Goal: Task Accomplishment & Management: Manage account settings

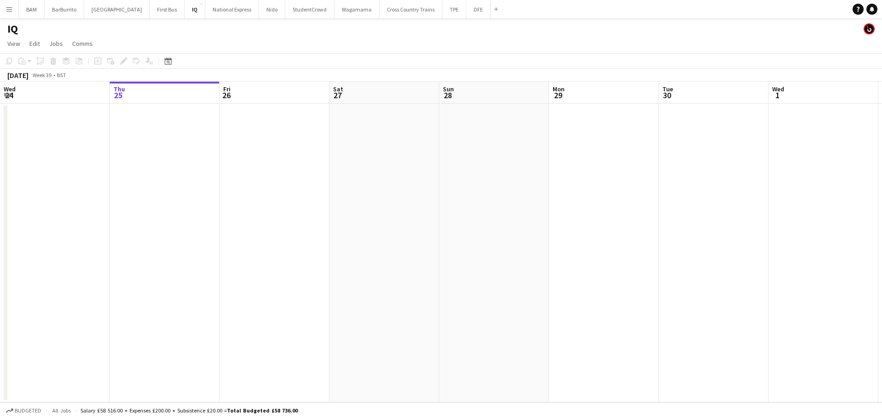
click at [7, 9] on app-icon "Menu" at bounding box center [9, 9] width 7 height 7
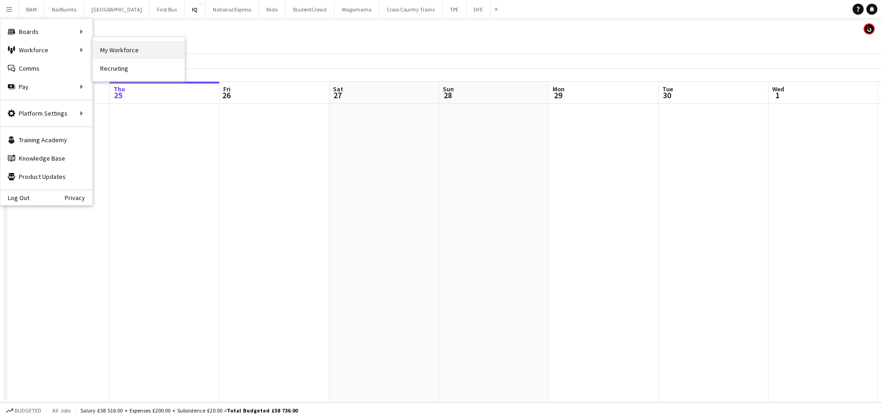
click at [136, 49] on link "My Workforce" at bounding box center [139, 50] width 92 height 18
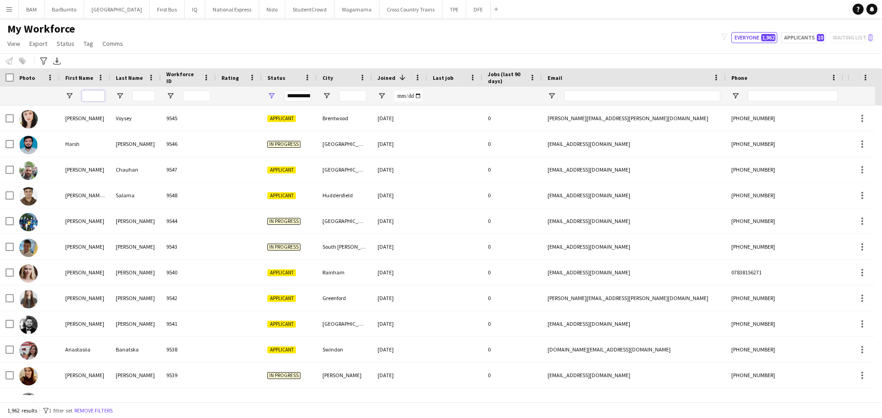
click at [94, 95] on input "First Name Filter Input" at bounding box center [93, 95] width 23 height 11
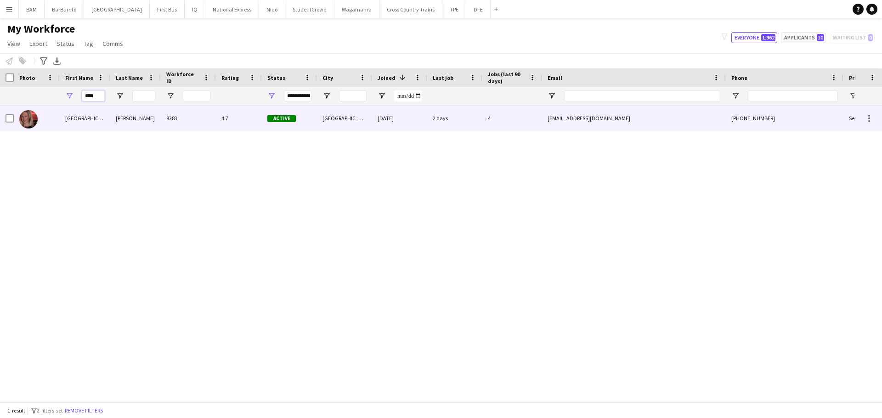
type input "****"
click at [73, 124] on div "Elva" at bounding box center [85, 118] width 51 height 25
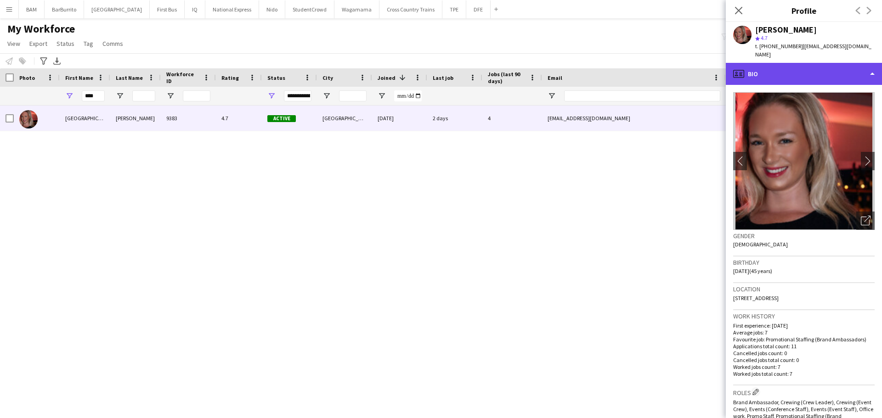
click at [758, 66] on div "profile Bio" at bounding box center [803, 74] width 156 height 22
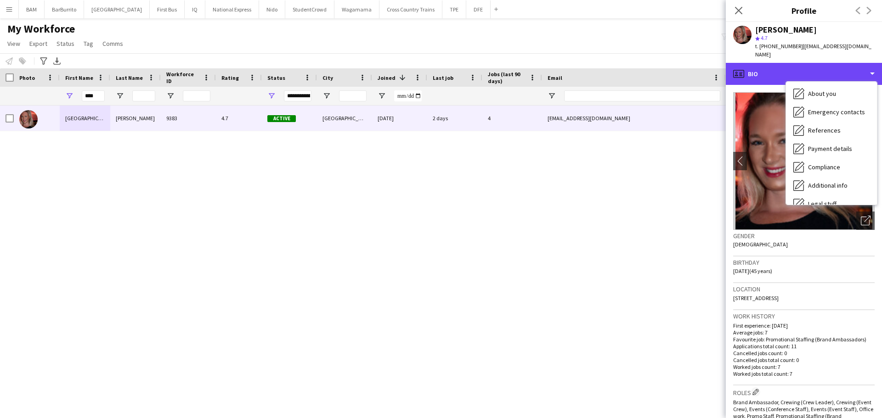
scroll to position [105, 0]
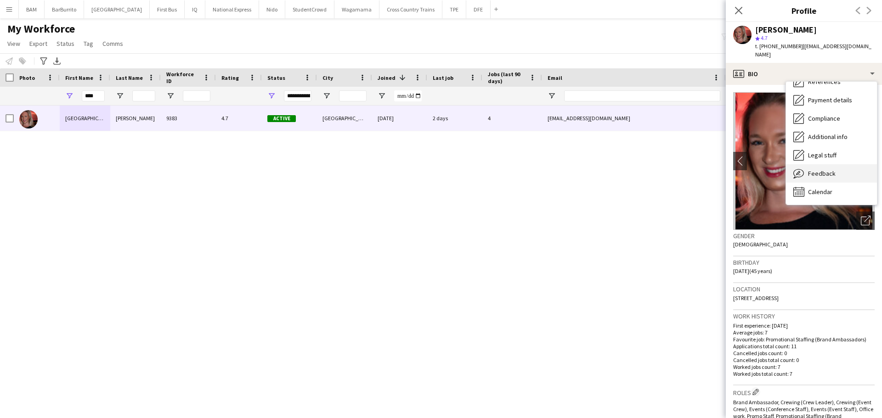
click at [827, 169] on span "Feedback" at bounding box center [822, 173] width 28 height 8
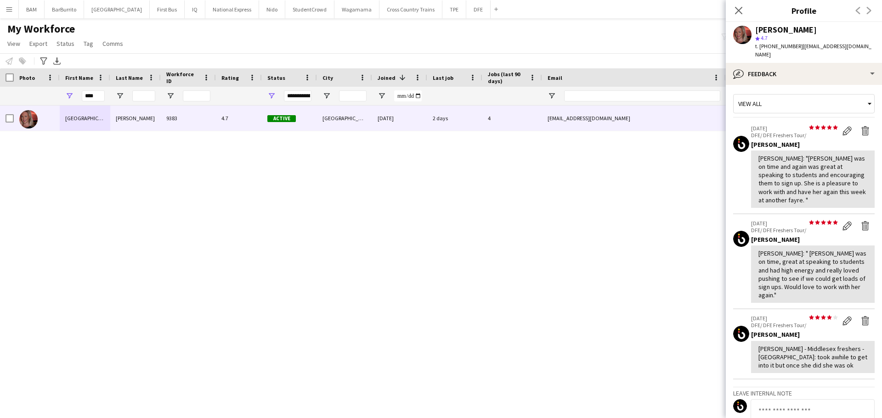
scroll to position [0, 0]
click at [742, 8] on icon "Close pop-in" at bounding box center [738, 10] width 9 height 9
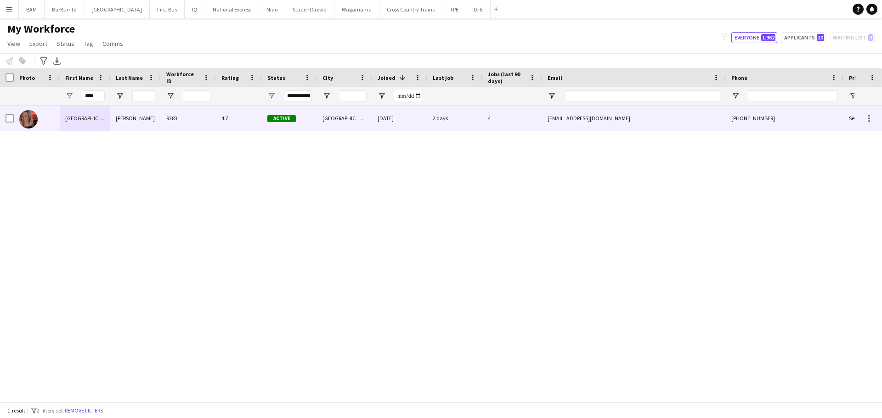
click at [144, 119] on div "Tynan" at bounding box center [135, 118] width 51 height 25
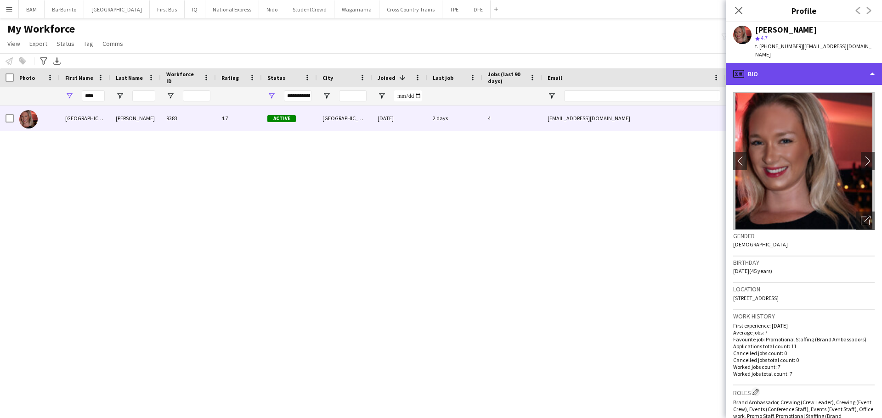
click at [783, 63] on div "profile Bio" at bounding box center [803, 74] width 156 height 22
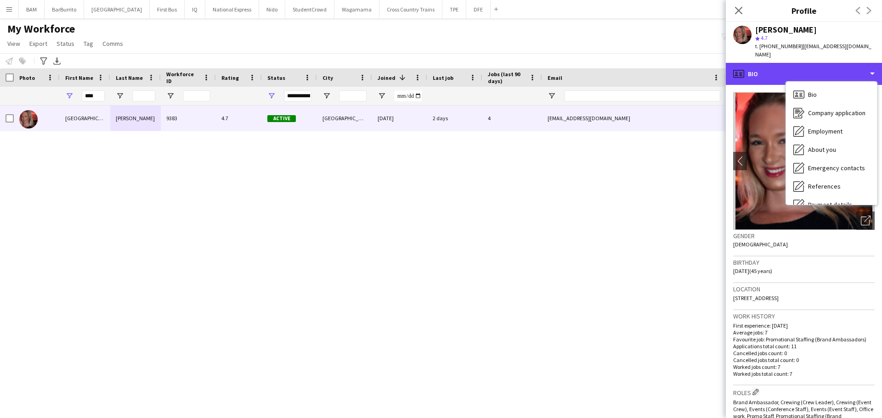
scroll to position [105, 0]
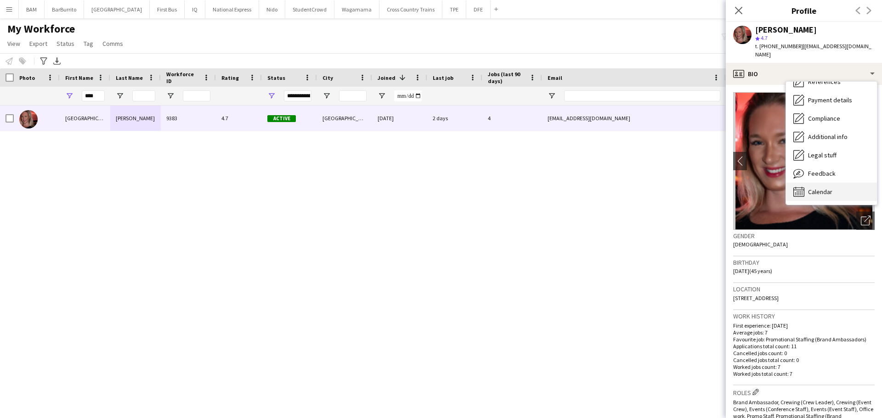
click at [829, 188] on span "Calendar" at bounding box center [820, 192] width 24 height 8
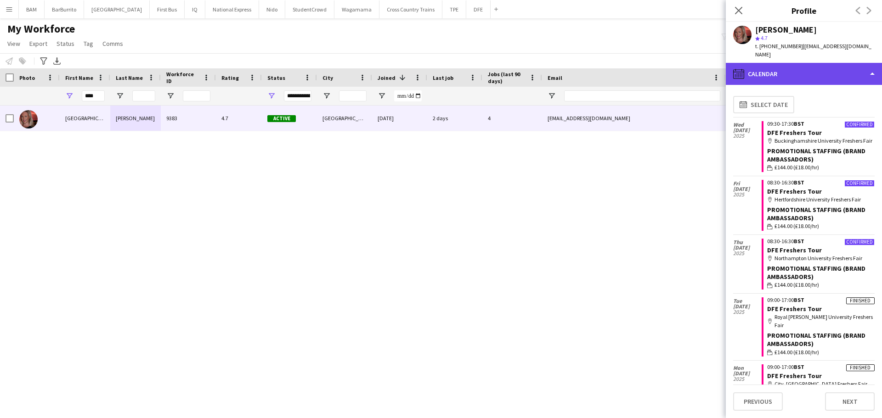
click at [763, 67] on div "calendar-full Calendar" at bounding box center [803, 74] width 156 height 22
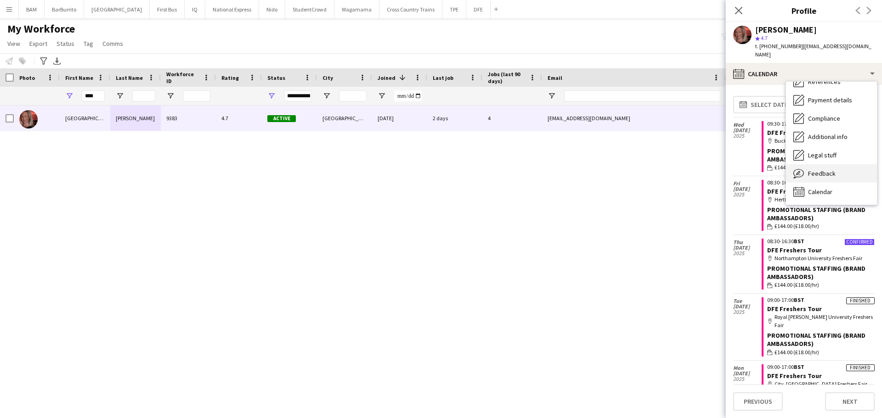
click at [832, 169] on span "Feedback" at bounding box center [822, 173] width 28 height 8
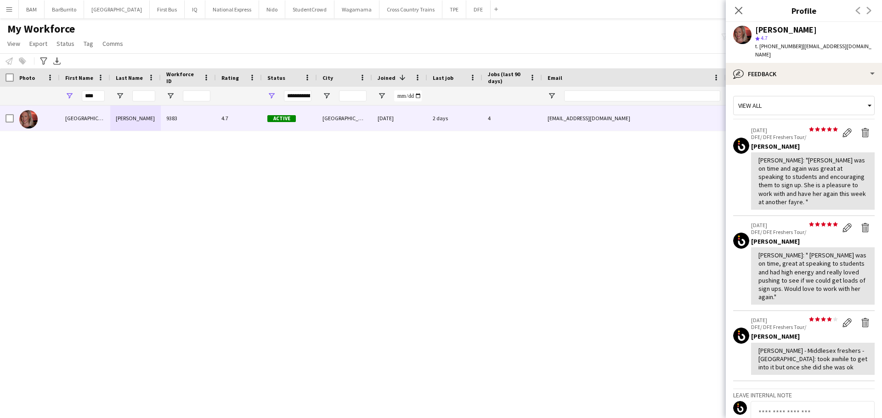
scroll to position [46, 0]
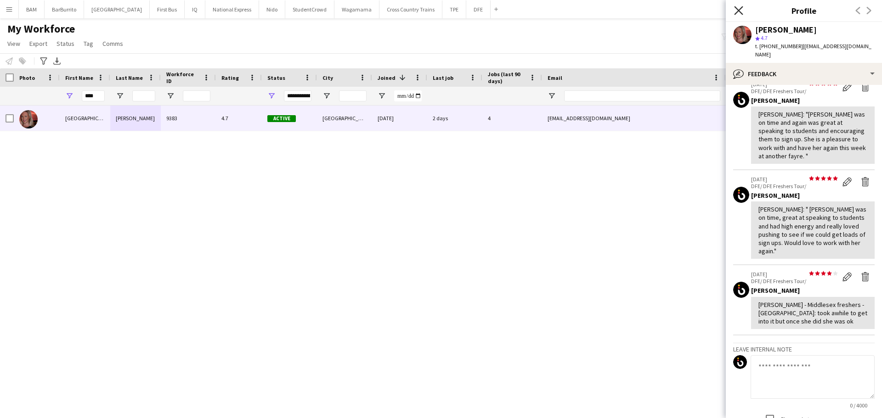
click at [738, 11] on icon at bounding box center [738, 10] width 9 height 9
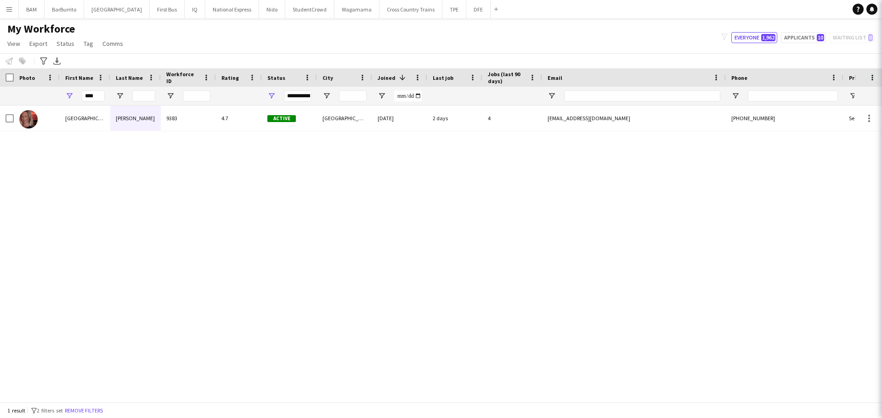
drag, startPoint x: 604, startPoint y: 58, endPoint x: 413, endPoint y: 33, distance: 193.1
click at [601, 54] on div "Notify workforce Add to tag Select at least one crew to tag him or her. Advance…" at bounding box center [441, 60] width 882 height 15
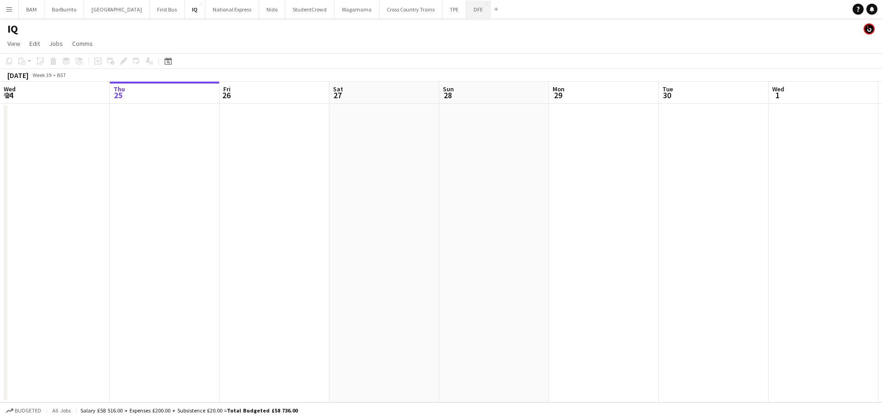
click at [466, 15] on button "DFE Close" at bounding box center [478, 9] width 24 height 18
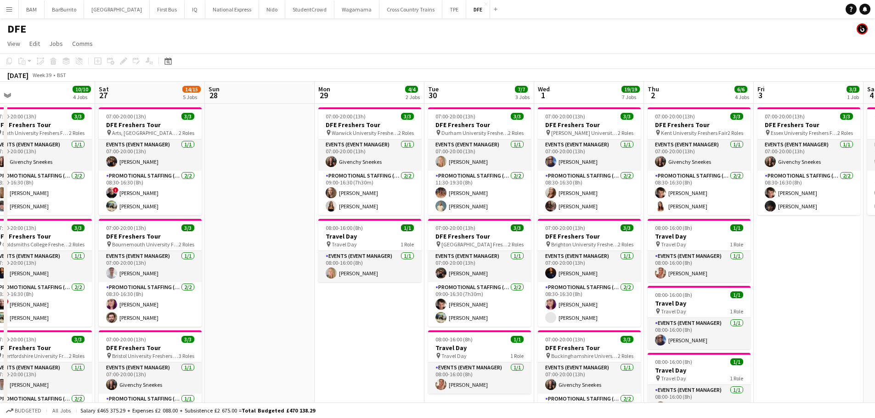
drag, startPoint x: 618, startPoint y: 164, endPoint x: 420, endPoint y: 154, distance: 198.2
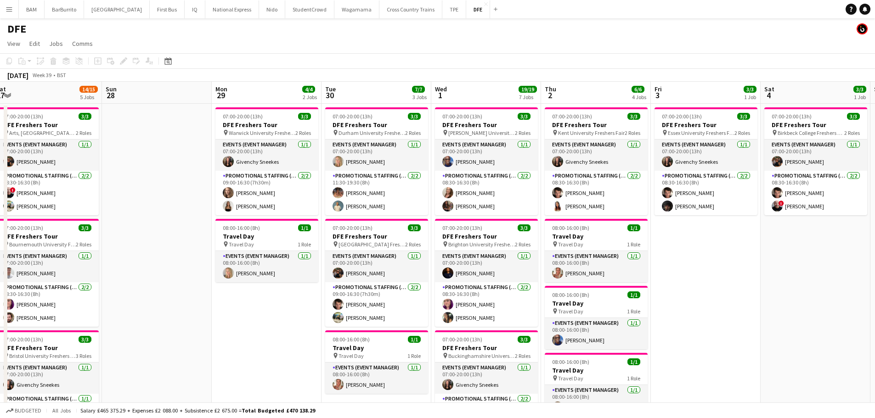
scroll to position [0, 342]
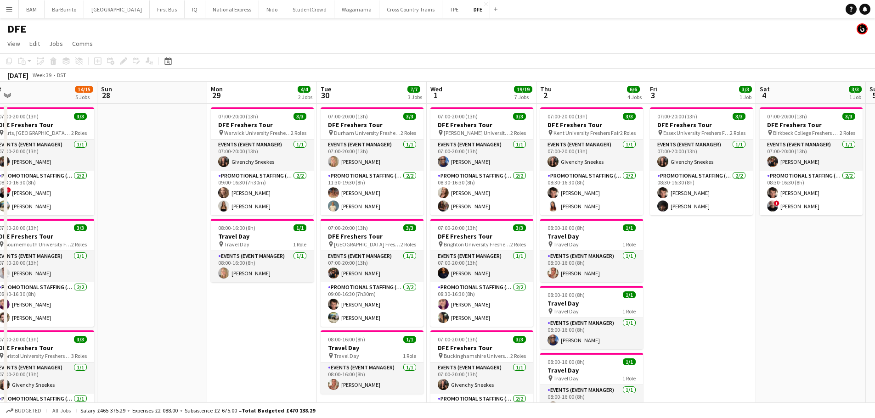
drag, startPoint x: 611, startPoint y: 171, endPoint x: 545, endPoint y: 169, distance: 65.7
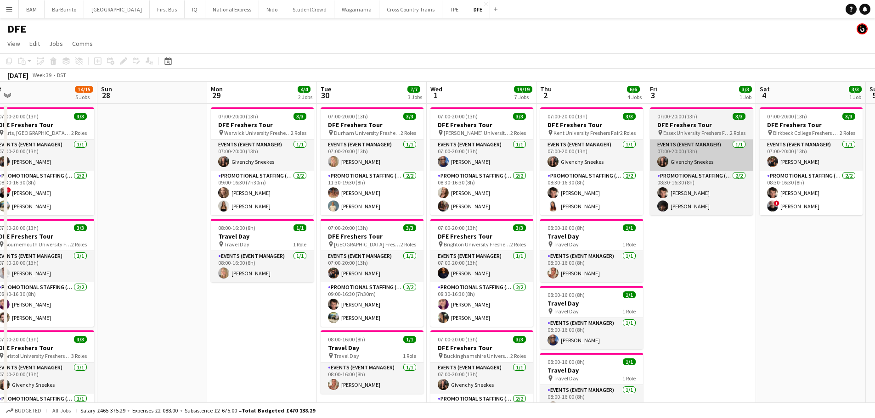
drag, startPoint x: 494, startPoint y: 197, endPoint x: 652, endPoint y: 148, distance: 165.7
click at [494, 197] on app-card-role "Promotional Staffing (Brand Ambassadors) 2/2 08:30-16:30 (8h) Rebecca Wu Catryn…" at bounding box center [481, 193] width 103 height 45
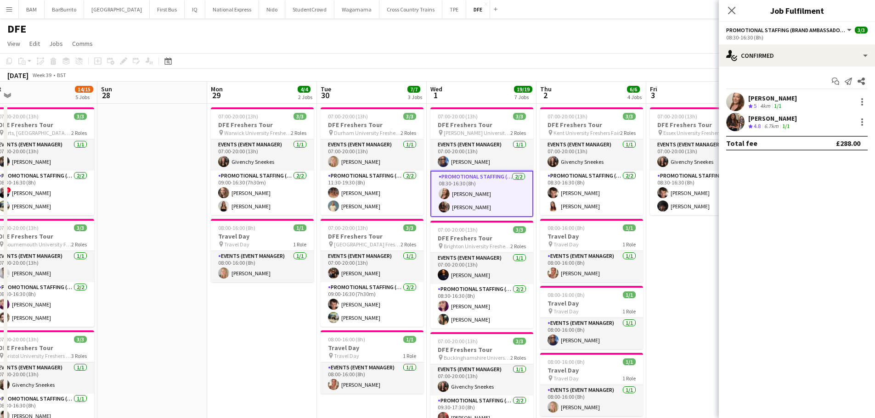
click at [775, 118] on div "[PERSON_NAME]" at bounding box center [772, 118] width 49 height 8
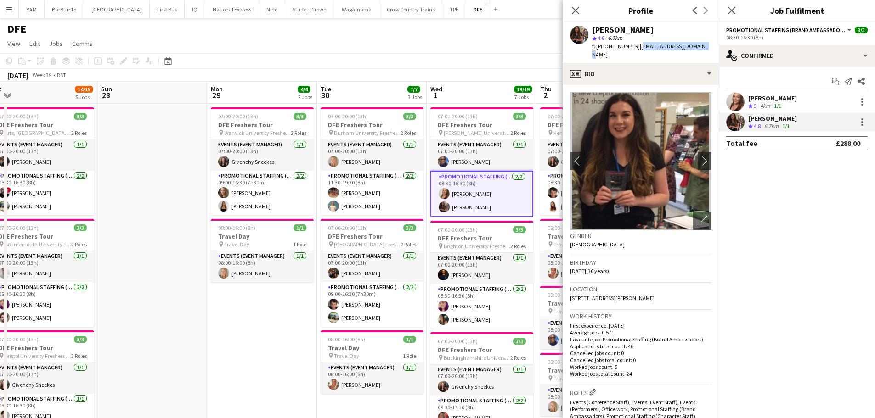
drag, startPoint x: 635, startPoint y: 45, endPoint x: 708, endPoint y: 45, distance: 72.1
click at [708, 45] on app-profile-header "Catryn Philbin star 4.8 6.7km t. +447519398805 | catrynphilbin@gmail.com" at bounding box center [640, 42] width 156 height 41
copy span "catrynphilbin@gmail.com"
click at [633, 47] on span "| catrynphilbin@gmail.com" at bounding box center [650, 50] width 116 height 15
drag, startPoint x: 635, startPoint y: 46, endPoint x: 704, endPoint y: 45, distance: 69.8
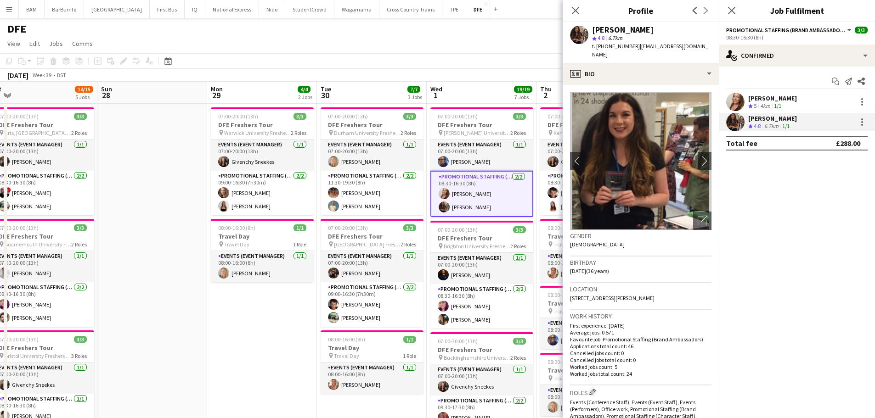
click at [704, 45] on app-profile-header "Catryn Philbin star 4.8 6.7km t. +447519398805 | catrynphilbin@gmail.com" at bounding box center [640, 42] width 156 height 41
copy span "catrynphilbin@gmail.com"
click at [573, 11] on icon "Close pop-in" at bounding box center [575, 10] width 7 height 7
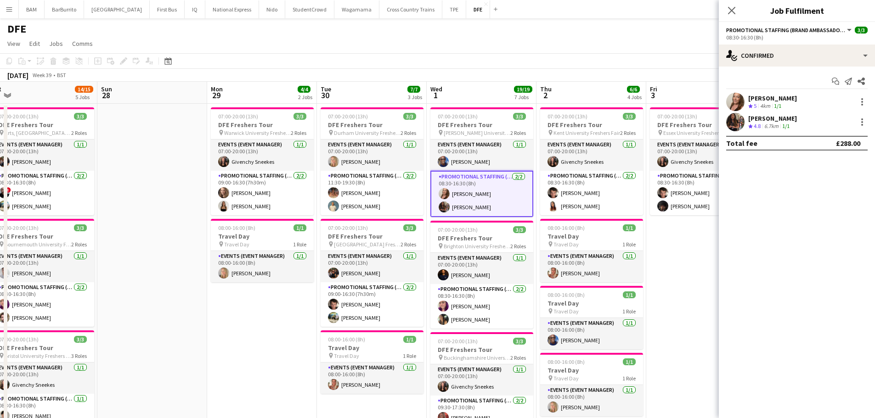
click at [574, 66] on app-toolbar "Copy Paste Paste Ctrl+V Paste with crew Ctrl+Shift+V Paste linked Job Delete Gr…" at bounding box center [437, 61] width 875 height 16
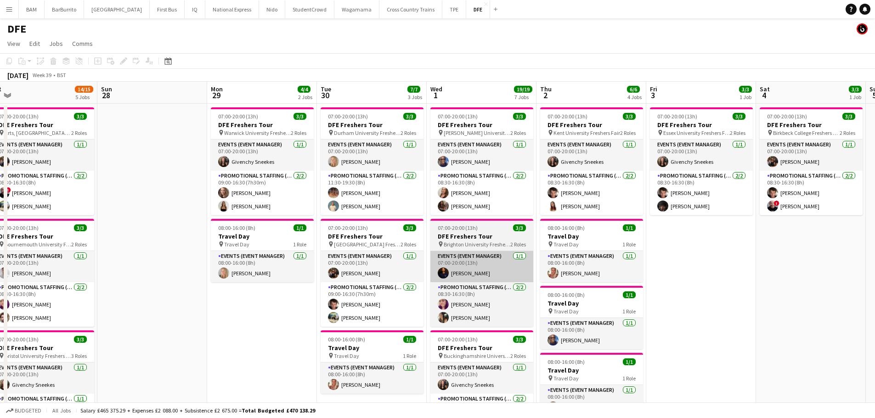
scroll to position [46, 0]
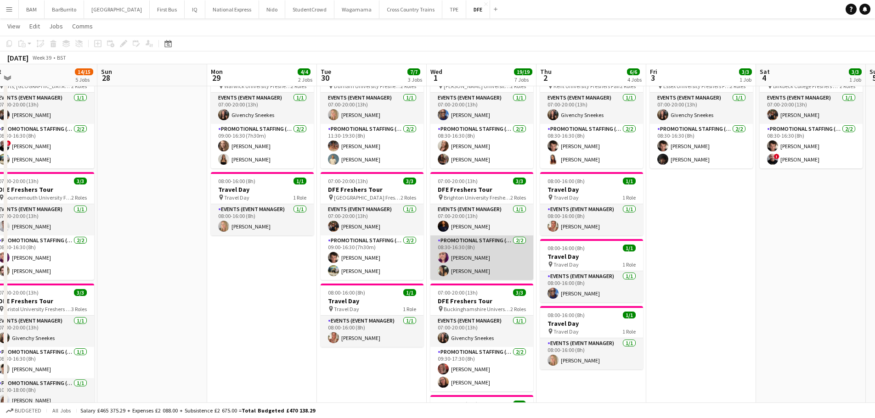
drag, startPoint x: 505, startPoint y: 247, endPoint x: 532, endPoint y: 242, distance: 27.2
click at [505, 248] on app-card-role "Promotional Staffing (Brand Ambassadors) 2/2 08:30-16:30 (8h) Grace Mawer Maria…" at bounding box center [481, 258] width 103 height 45
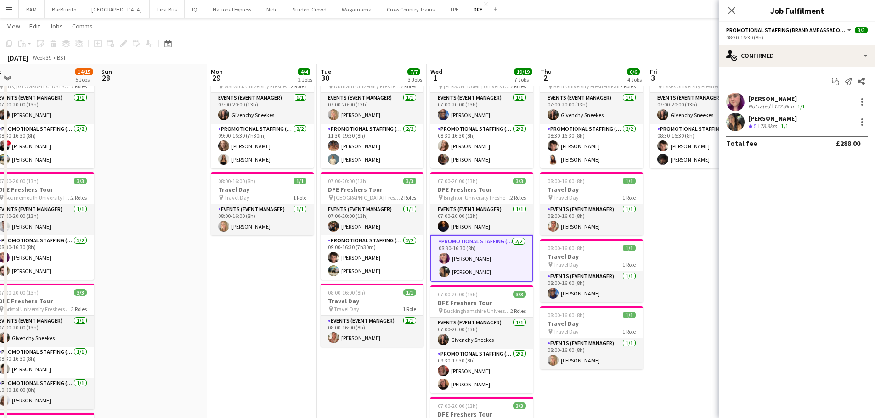
click at [787, 101] on div "[PERSON_NAME]" at bounding box center [777, 99] width 58 height 8
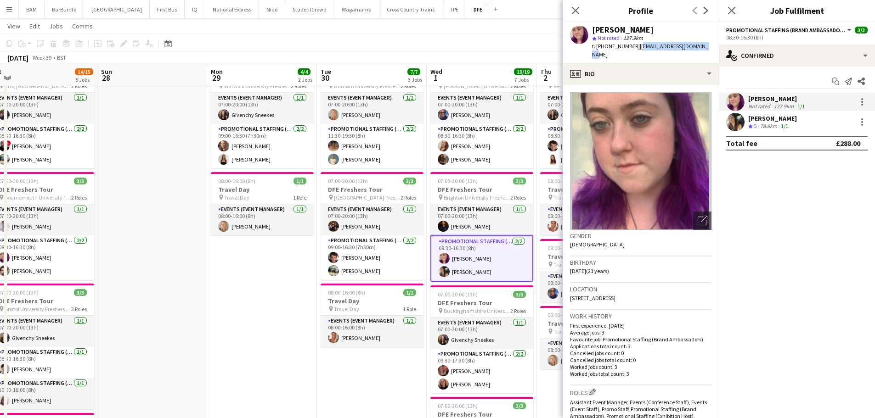
drag, startPoint x: 635, startPoint y: 47, endPoint x: 707, endPoint y: 49, distance: 71.2
click at [707, 49] on div "Grace Mawer star Not rated 127.9km t. +447495597744 | grace.mawer123@gmail.com" at bounding box center [640, 42] width 156 height 41
copy span "grace.mawer123@gmail.com"
click at [837, 122] on div "Maria Oakley Crew rating 5 78.8km 1/1" at bounding box center [797, 122] width 156 height 18
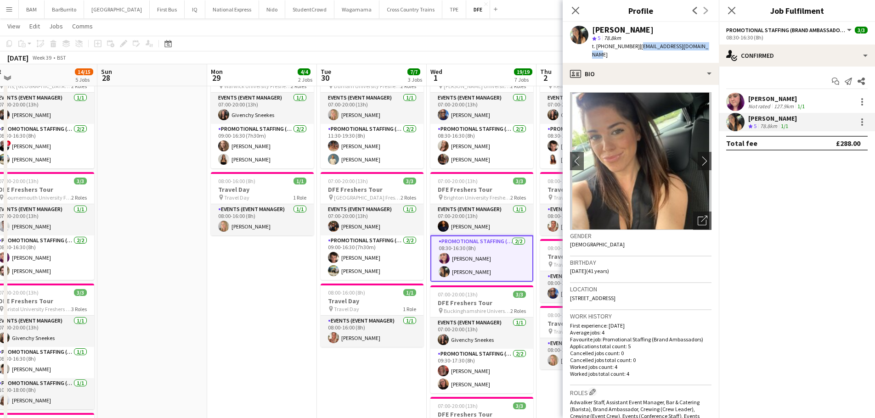
drag, startPoint x: 636, startPoint y: 46, endPoint x: 713, endPoint y: 46, distance: 76.2
click at [707, 46] on div "Maria Oakley star 5 78.8km t. +447979142017 | mariasianoakley@gmail.com" at bounding box center [640, 42] width 156 height 41
copy span "mariasianoakley@gmail.com"
drag, startPoint x: 582, startPoint y: 8, endPoint x: 597, endPoint y: 10, distance: 15.2
click at [582, 9] on div "Close pop-in" at bounding box center [575, 10] width 26 height 21
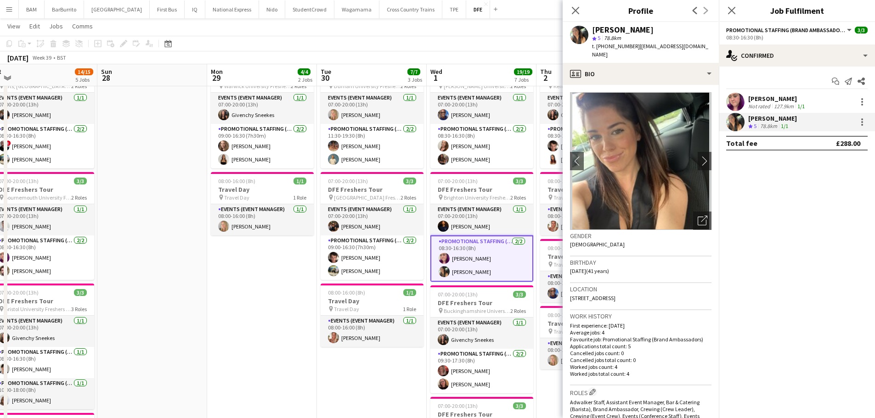
click at [450, 31] on app-page-menu "View Day view expanded Day view collapsed Month view Date picker Jump to today …" at bounding box center [437, 26] width 875 height 17
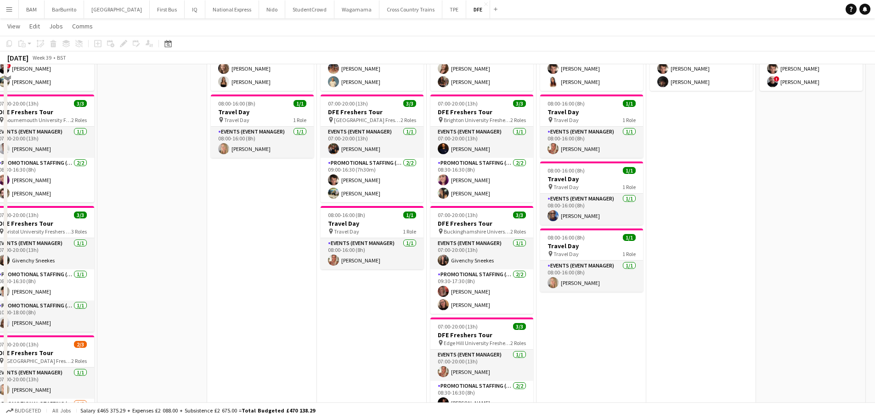
scroll to position [184, 0]
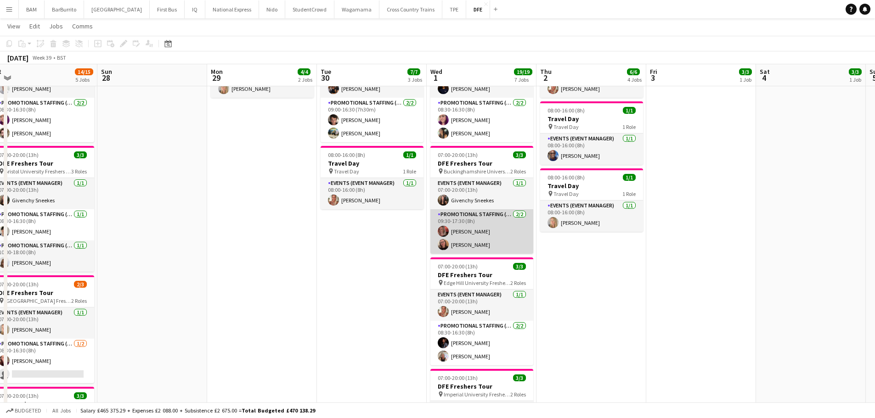
drag, startPoint x: 484, startPoint y: 228, endPoint x: 518, endPoint y: 226, distance: 34.9
click at [484, 228] on app-card-role "Promotional Staffing (Brand Ambassadors) 2/2 09:30-17:30 (8h) Elva Tynan Amy Co…" at bounding box center [481, 231] width 103 height 45
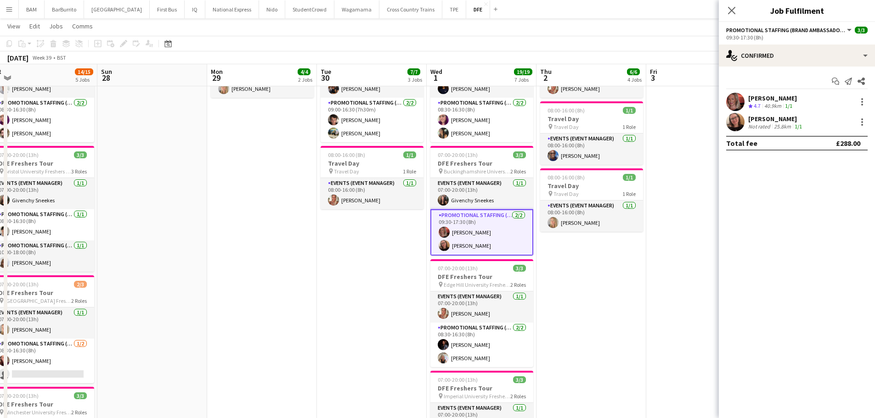
click at [778, 106] on div "40.9km" at bounding box center [772, 106] width 21 height 8
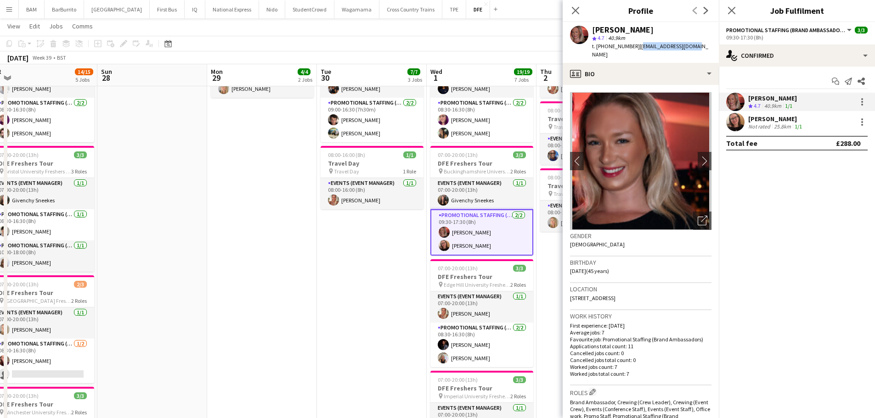
drag, startPoint x: 636, startPoint y: 45, endPoint x: 703, endPoint y: 46, distance: 67.1
click at [703, 46] on app-profile-header "Elva Tynan star 4.7 40.9km t. +447506733885 | elvatynan@icloud.com" at bounding box center [640, 42] width 156 height 41
copy span "elvatynan@icloud.com"
click at [778, 124] on div "25.8km" at bounding box center [782, 126] width 21 height 7
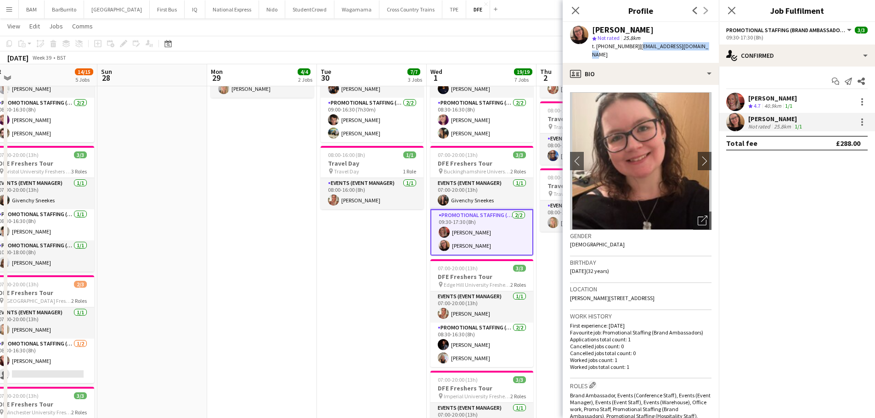
drag, startPoint x: 635, startPoint y: 46, endPoint x: 709, endPoint y: 49, distance: 73.5
click at [709, 49] on app-profile-header "Amy Colburn star Not rated 25.8km t. +447837095739 | amycolburn@hotmail.co.uk" at bounding box center [640, 42] width 156 height 41
copy span "amycolburn@hotmail.co.uk"
click at [576, 7] on icon "Close pop-in" at bounding box center [575, 10] width 9 height 9
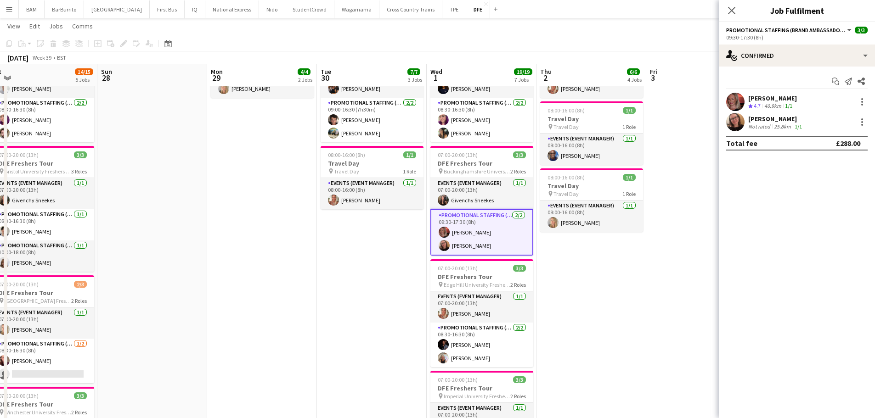
click at [763, 99] on div "[PERSON_NAME]" at bounding box center [772, 98] width 49 height 8
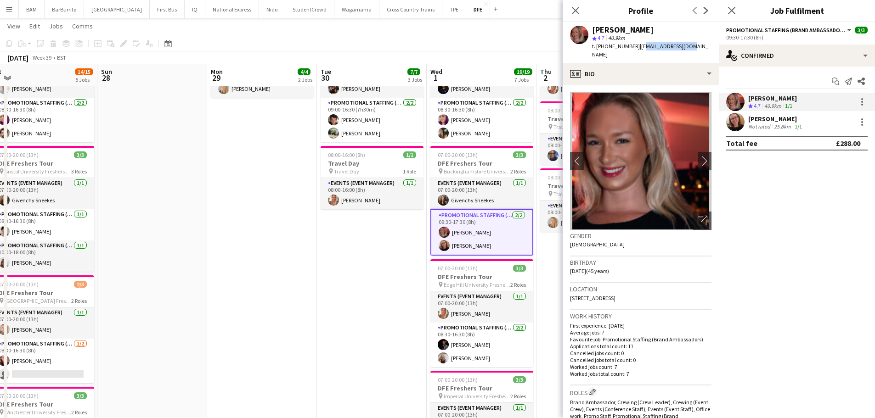
drag, startPoint x: 637, startPoint y: 46, endPoint x: 656, endPoint y: 46, distance: 19.3
click at [681, 46] on span "| elvatynan@icloud.com" at bounding box center [650, 50] width 116 height 15
click at [623, 46] on span "t. +447506733885" at bounding box center [616, 46] width 48 height 7
drag, startPoint x: 635, startPoint y: 45, endPoint x: 714, endPoint y: 49, distance: 78.6
click at [714, 49] on app-profile-header "Elva Tynan star 4.7 40.9km t. +447506733885 | elvatynan@icloud.com" at bounding box center [640, 42] width 156 height 41
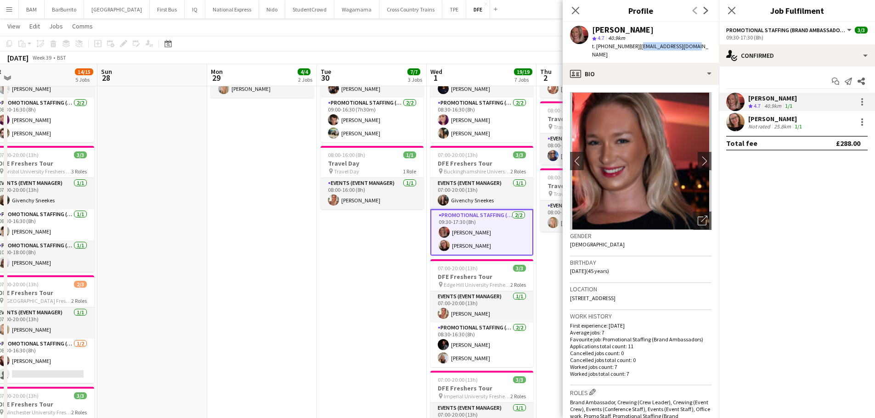
copy span "elvatynan@icloud.com"
click at [817, 131] on div "Amy Colburn Not rated 25.8km 1/1" at bounding box center [797, 122] width 156 height 18
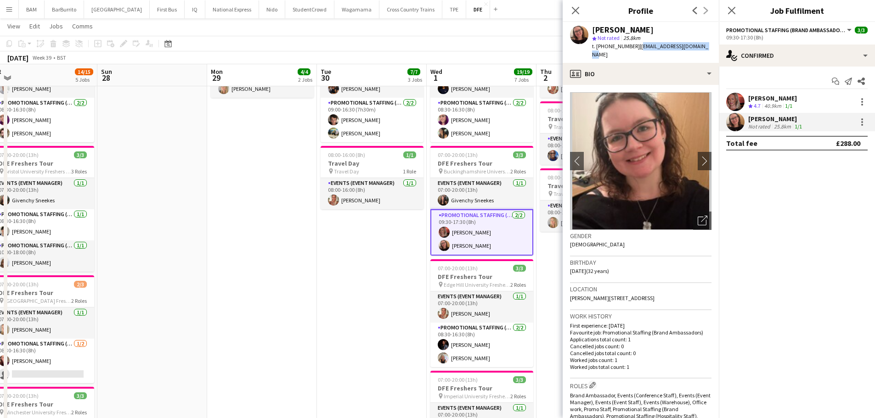
drag, startPoint x: 636, startPoint y: 46, endPoint x: 709, endPoint y: 46, distance: 73.0
click at [709, 46] on app-profile-header "Amy Colburn star Not rated 25.8km t. +447837095739 | amycolburn@hotmail.co.uk" at bounding box center [640, 42] width 156 height 41
copy span "amycolburn@hotmail.co.uk"
click at [431, 45] on app-toolbar "Copy Paste Paste Ctrl+V Paste with crew Ctrl+Shift+V Paste linked Job Delete Gr…" at bounding box center [437, 44] width 875 height 16
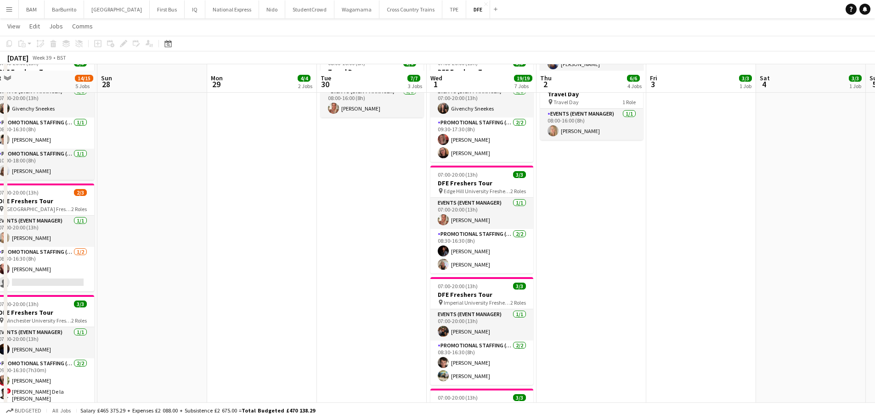
scroll to position [367, 0]
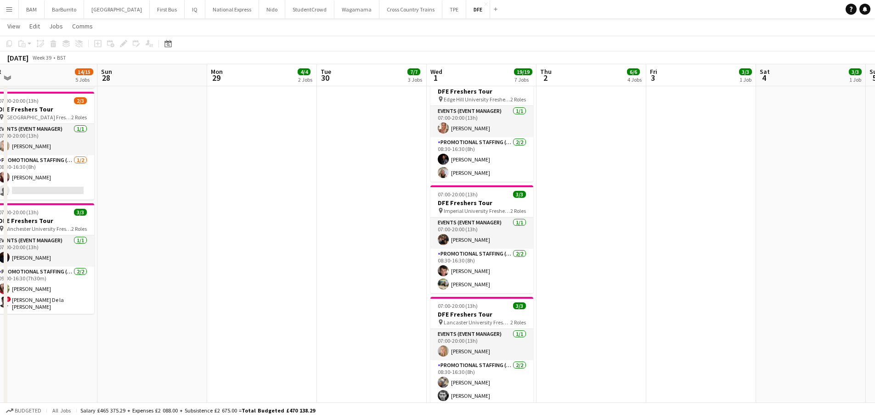
click at [511, 277] on app-card-role "Promotional Staffing (Brand Ambassadors) 2/2 08:30-16:30 (8h) Sebastian Hill Al…" at bounding box center [481, 271] width 103 height 45
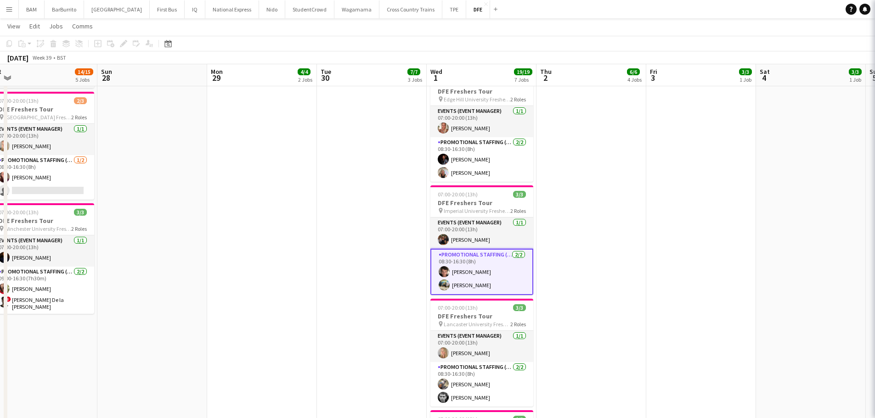
scroll to position [0, 342]
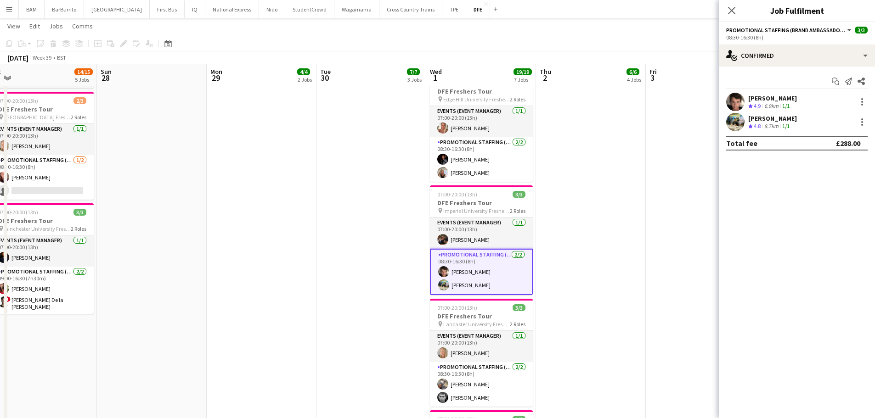
click at [814, 99] on div "Sebastian Hill Crew rating 4.9 6.9km 1/1" at bounding box center [797, 102] width 156 height 18
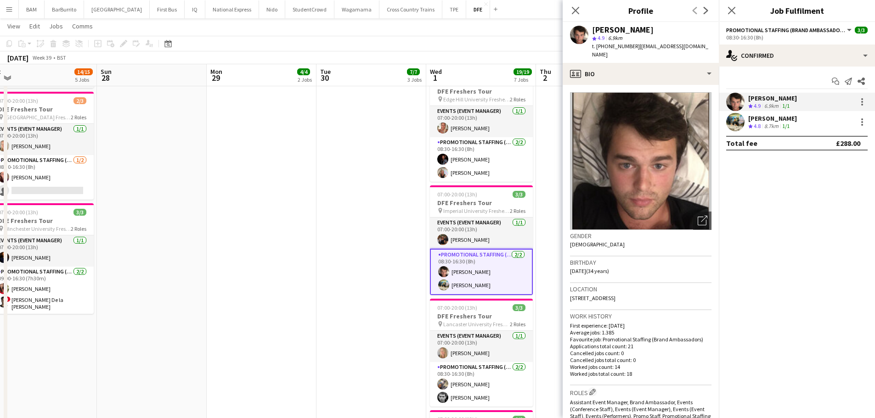
drag, startPoint x: 635, startPoint y: 46, endPoint x: 704, endPoint y: 45, distance: 68.9
click at [704, 45] on div "Sebastian Hill star 4.9 6.9km t. +447890064163 | sebastian_hill@hotmail.co.uk" at bounding box center [640, 42] width 156 height 41
copy span "sebastian_hill@hotmail.co.uk"
click at [787, 123] on app-skills-label "1/1" at bounding box center [785, 126] width 7 height 7
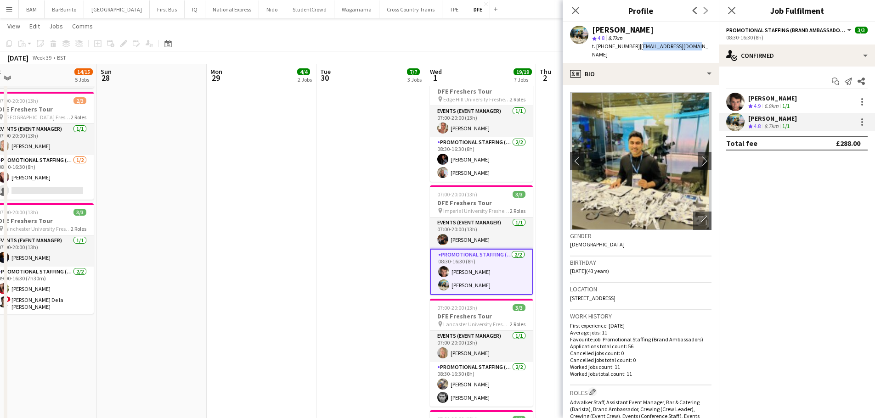
drag, startPoint x: 657, startPoint y: 45, endPoint x: 713, endPoint y: 44, distance: 56.0
click at [713, 44] on app-profile-header "Ali Saroosh star 4.8 8.7km t. +447900291391 | alisaroosh@yahoo.com" at bounding box center [640, 42] width 156 height 41
copy span "alisaroosh@yahoo.com"
click at [310, 158] on app-date-cell "07:00-20:00 (13h) 3/3 DFE Freshers Tour pin Warwick University Freshers Fair 2 …" at bounding box center [262, 286] width 110 height 1101
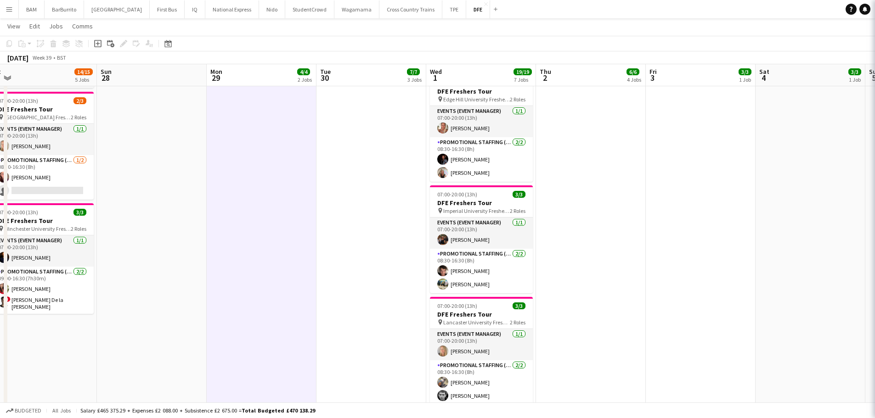
scroll to position [0, 342]
click at [463, 33] on app-page-menu "View Day view expanded Day view collapsed Month view Date picker Jump to today …" at bounding box center [437, 26] width 875 height 17
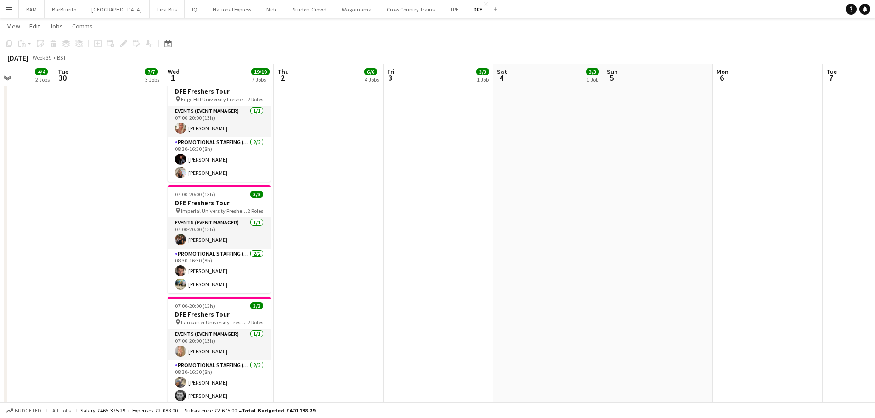
scroll to position [0, 316]
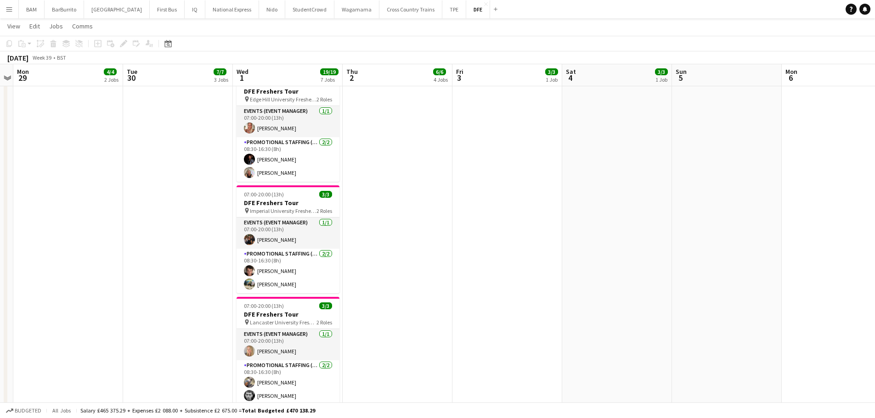
drag, startPoint x: 564, startPoint y: 172, endPoint x: 370, endPoint y: 192, distance: 195.2
click at [370, 192] on app-calendar-viewport "Fri 26 10/10 4 Jobs Sat 27 14/15 5 Jobs Sun 28 Mon 29 4/4 2 Jobs Tue 30 7/7 3 J…" at bounding box center [437, 315] width 875 height 1295
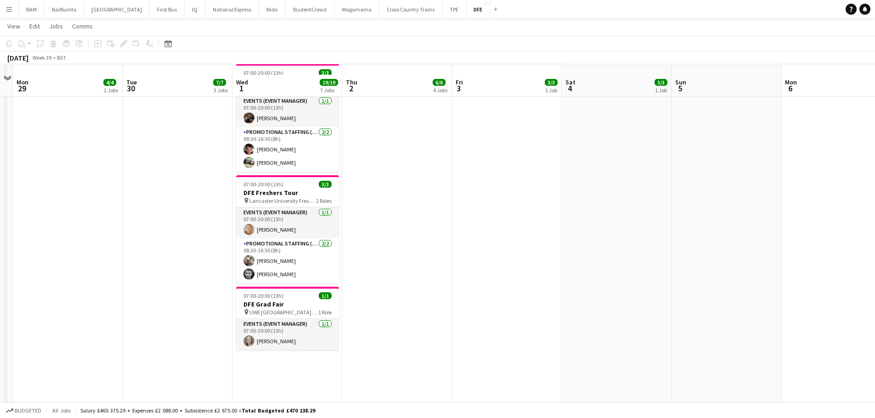
scroll to position [505, 0]
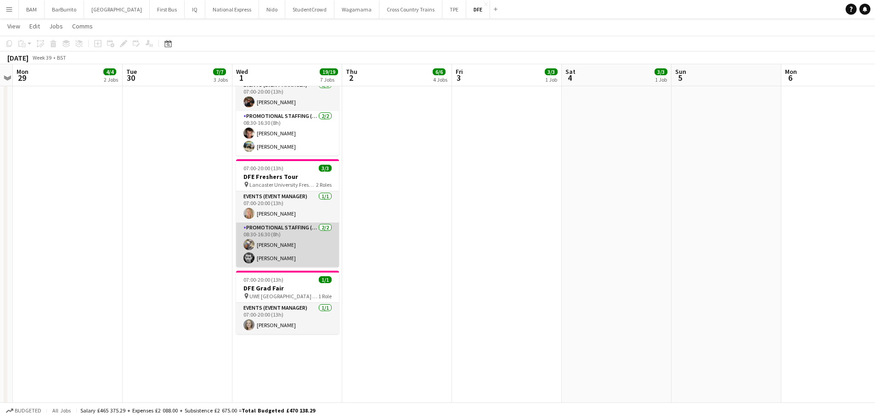
click at [328, 253] on app-card-role "Promotional Staffing (Brand Ambassadors) 2/2 08:30-16:30 (8h) Joshua Adepoju Ni…" at bounding box center [287, 245] width 103 height 45
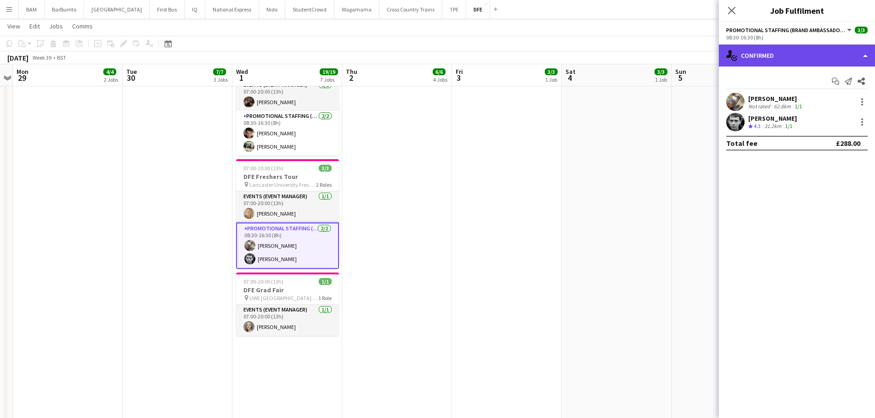
click at [777, 59] on div "single-neutral-actions-check-2 Confirmed" at bounding box center [797, 56] width 156 height 22
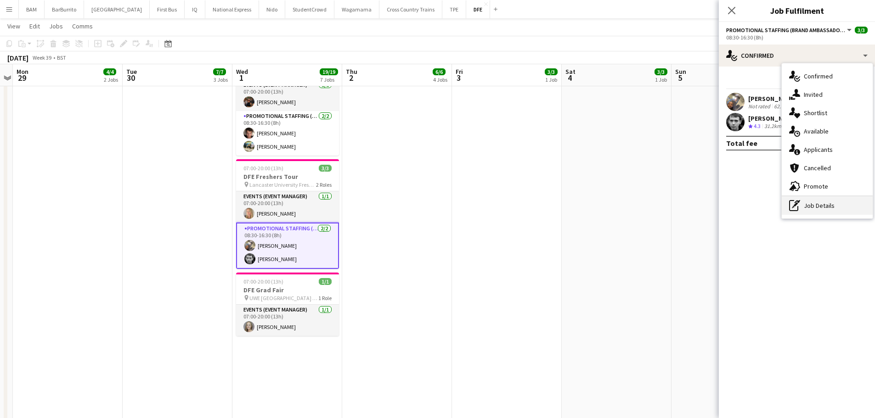
click at [826, 210] on div "pen-write Job Details" at bounding box center [827, 206] width 91 height 18
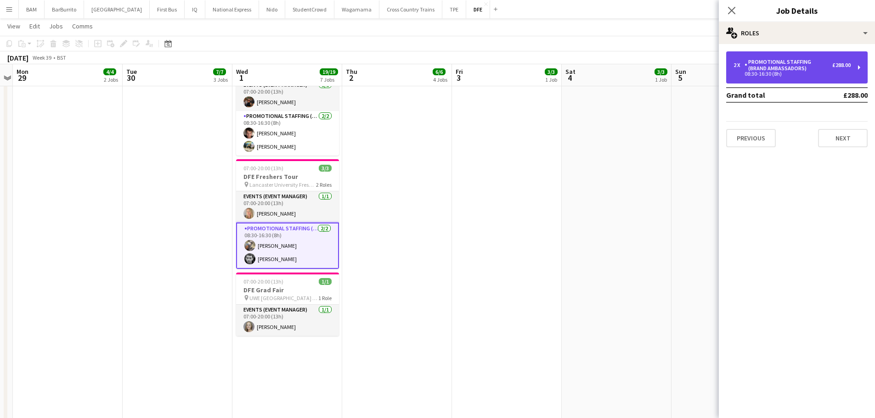
click at [832, 69] on div "Promotional Staffing (Brand Ambassadors)" at bounding box center [788, 65] width 88 height 13
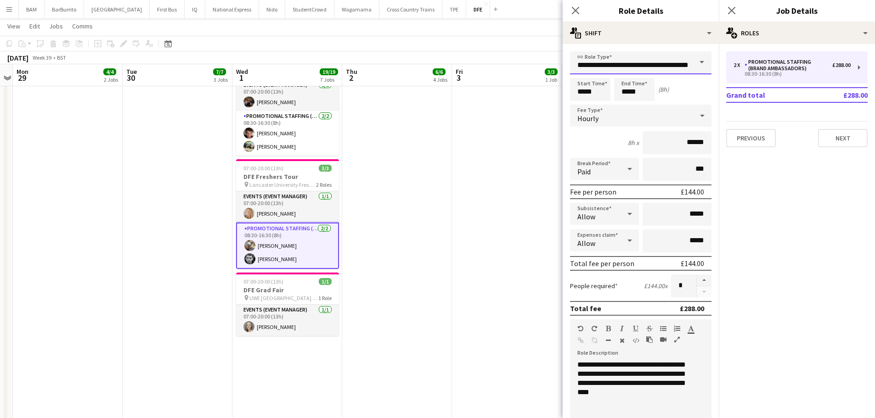
click at [631, 62] on input "**********" at bounding box center [640, 62] width 141 height 23
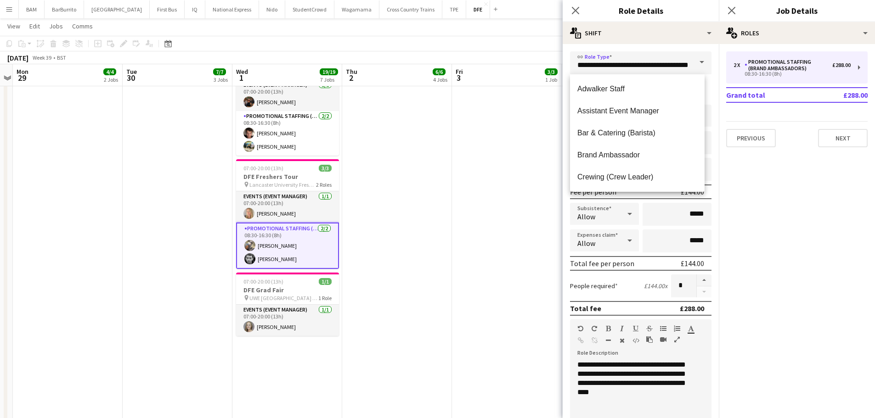
click at [532, 77] on app-board-header-date "Fri 3 3/3 1 Job" at bounding box center [507, 75] width 110 height 22
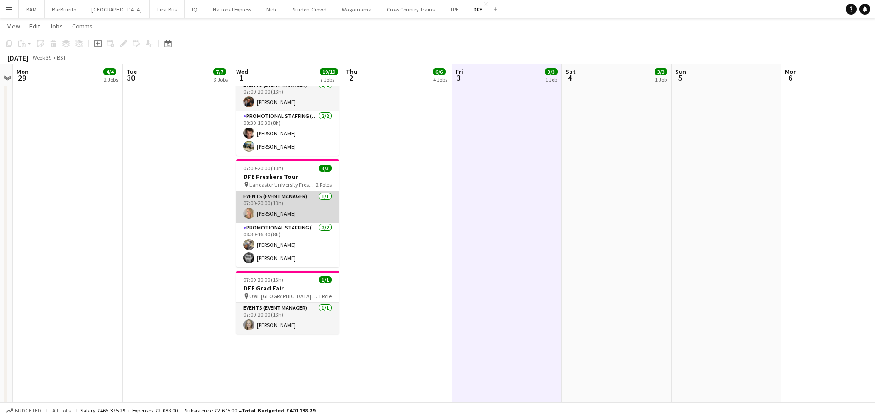
click at [282, 206] on app-card-role "Events (Event Manager) 1/1 07:00-20:00 (13h) Laura cutts" at bounding box center [287, 206] width 103 height 31
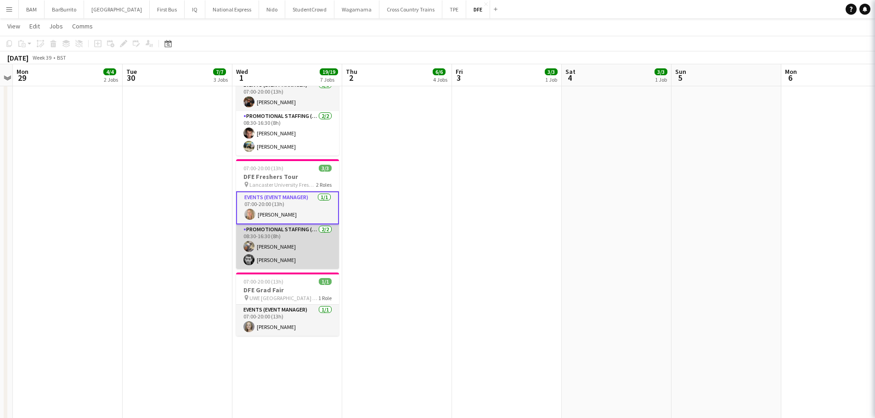
scroll to position [0, 315]
click at [297, 248] on app-card-role "Promotional Staffing (Brand Ambassadors) 2/2 08:30-16:30 (8h) Joshua Adepoju Ni…" at bounding box center [288, 247] width 103 height 45
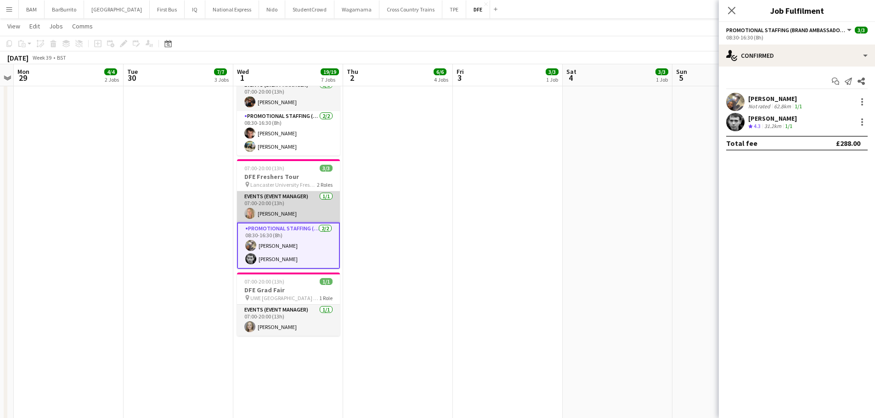
click at [295, 207] on app-card-role "Events (Event Manager) 1/1 07:00-20:00 (13h) Laura cutts" at bounding box center [288, 206] width 103 height 31
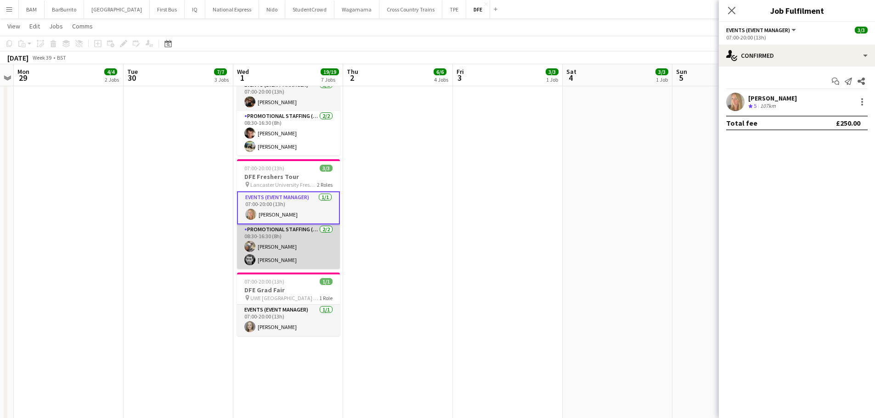
click at [295, 252] on app-card-role "Promotional Staffing (Brand Ambassadors) 2/2 08:30-16:30 (8h) Joshua Adepoju Ni…" at bounding box center [288, 247] width 103 height 45
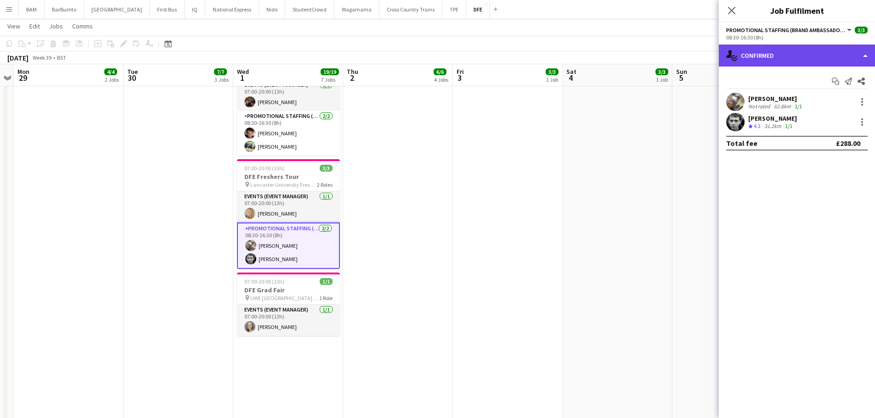
click at [781, 60] on div "single-neutral-actions-check-2 Confirmed" at bounding box center [797, 56] width 156 height 22
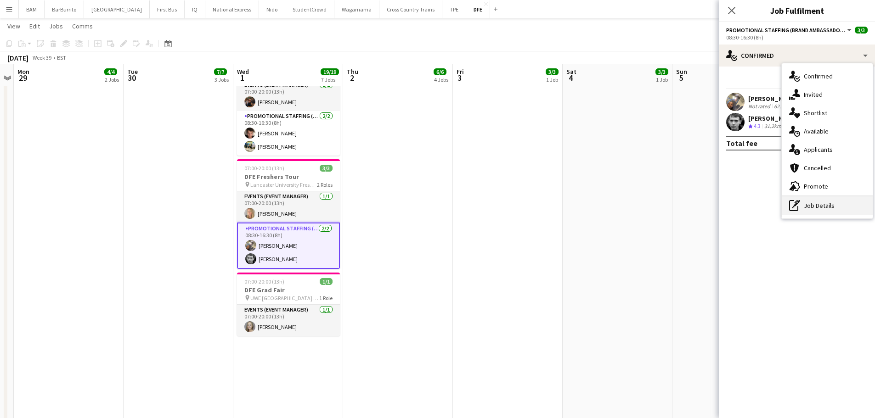
click at [826, 210] on div "pen-write Job Details" at bounding box center [827, 206] width 91 height 18
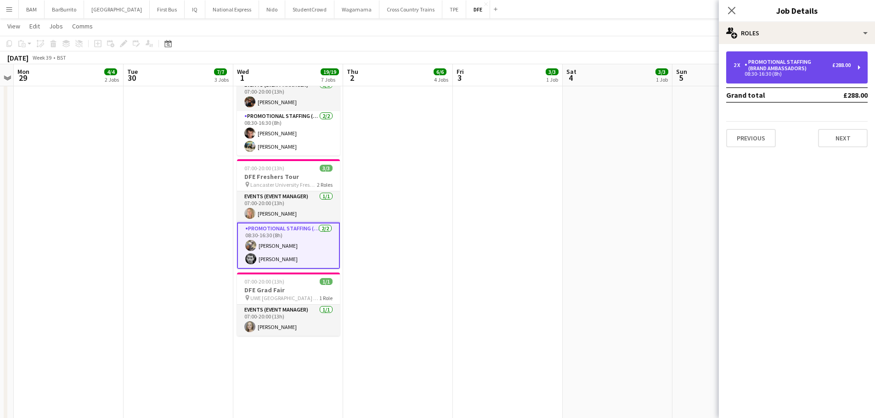
click at [789, 67] on div "Promotional Staffing (Brand Ambassadors)" at bounding box center [788, 65] width 88 height 13
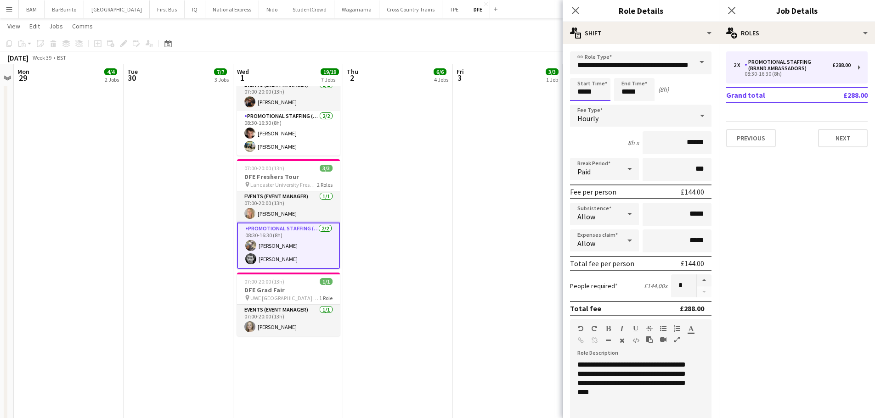
click at [589, 96] on input "*****" at bounding box center [590, 89] width 40 height 23
click at [581, 73] on div at bounding box center [581, 73] width 18 height 9
click at [576, 103] on div at bounding box center [581, 105] width 18 height 9
click at [602, 102] on div at bounding box center [599, 105] width 18 height 9
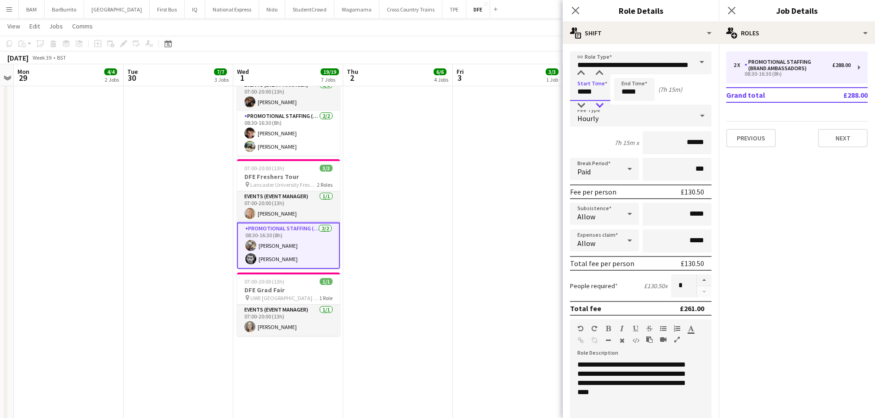
type input "*****"
click at [602, 102] on div at bounding box center [599, 105] width 18 height 9
click at [635, 97] on input "*****" at bounding box center [634, 89] width 40 height 23
click at [629, 73] on div at bounding box center [625, 73] width 18 height 9
click at [643, 105] on div at bounding box center [643, 105] width 18 height 9
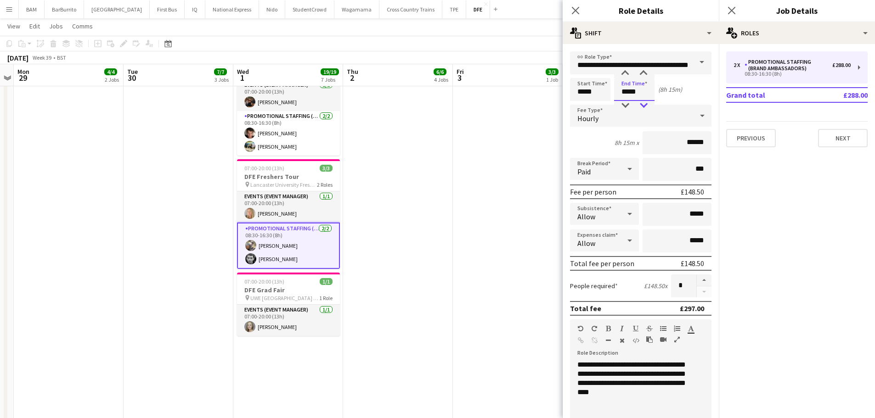
type input "*****"
click at [643, 105] on div at bounding box center [643, 105] width 18 height 9
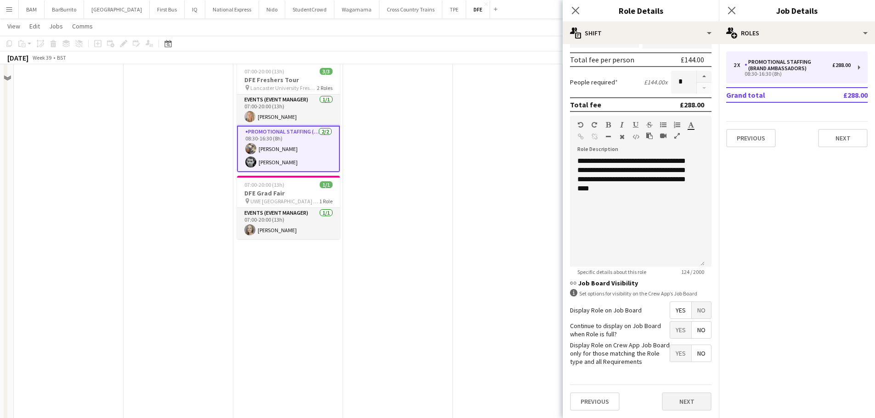
scroll to position [643, 0]
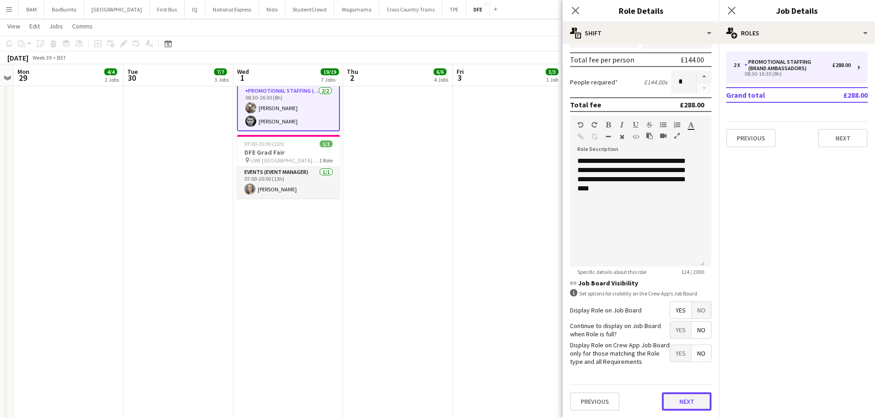
click at [680, 409] on button "Next" at bounding box center [687, 402] width 50 height 18
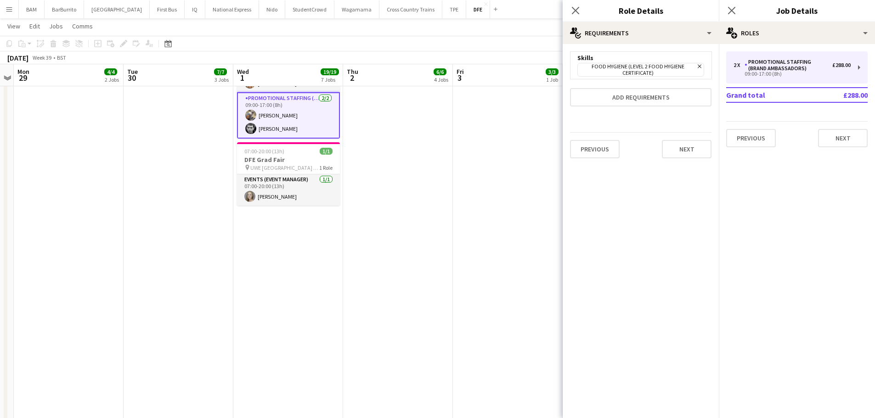
click at [527, 82] on app-board-header-date "Fri 3 3/3 1 Job" at bounding box center [508, 75] width 110 height 22
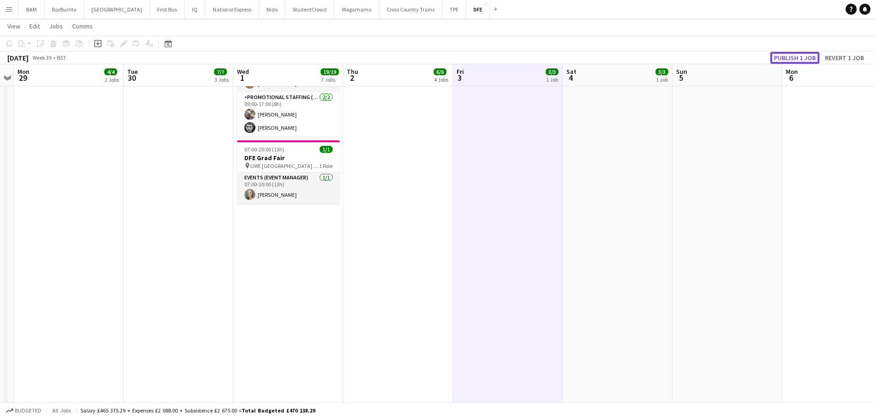
click at [810, 56] on button "Publish 1 job" at bounding box center [794, 58] width 49 height 12
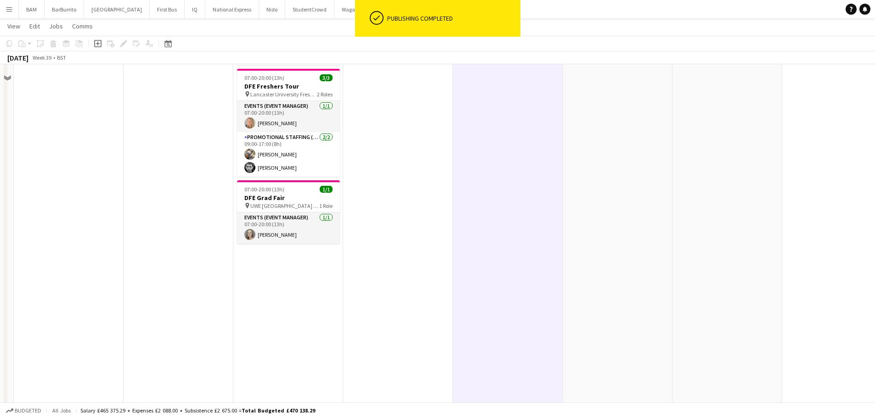
scroll to position [551, 0]
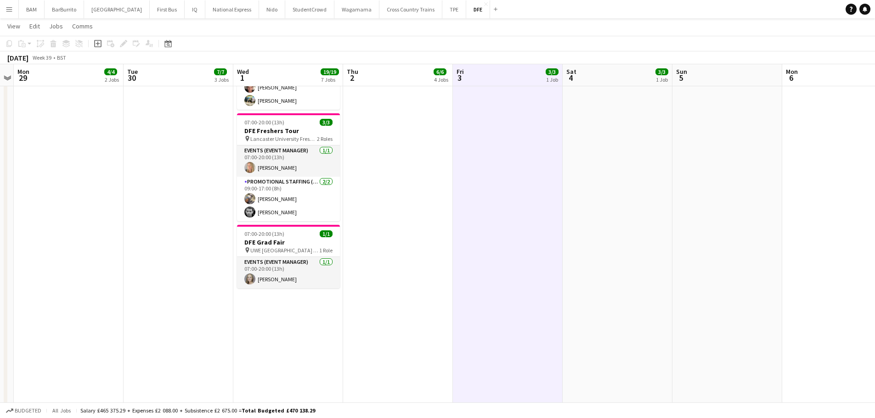
click at [362, 203] on app-date-cell "07:00-20:00 (13h) 3/3 DFE Freshers Tour pin Kent University Freshers Fair 2 Rol…" at bounding box center [398, 102] width 110 height 1101
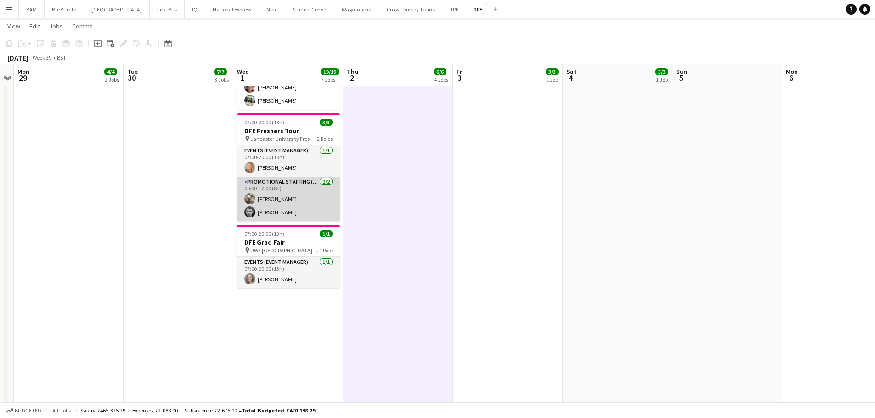
click at [295, 198] on app-card-role "Promotional Staffing (Brand Ambassadors) 2/2 09:00-17:00 (8h) Joshua Adepoju Ni…" at bounding box center [288, 199] width 103 height 45
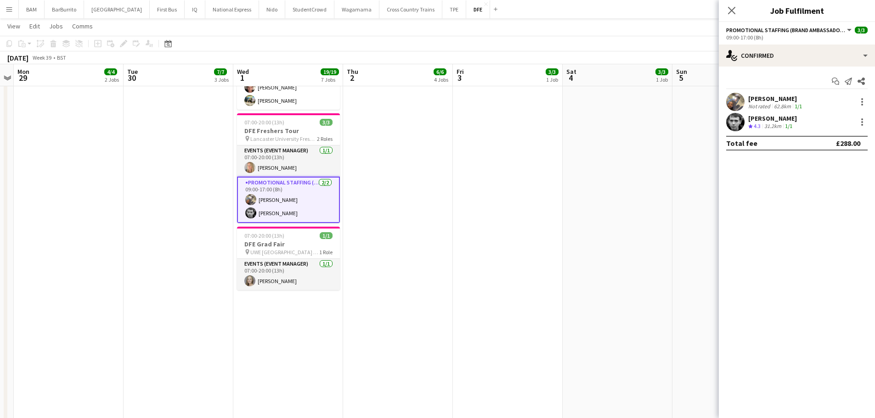
click at [814, 96] on div "Joshua Adepoju Not rated 62.8km 1/1" at bounding box center [797, 102] width 156 height 18
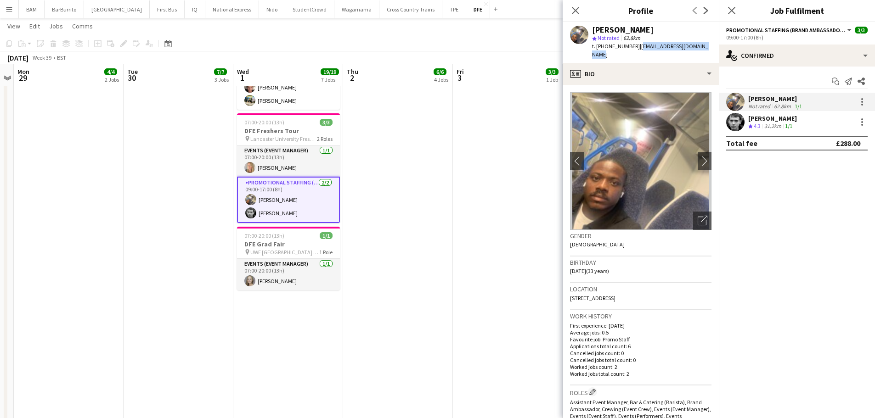
drag, startPoint x: 635, startPoint y: 45, endPoint x: 708, endPoint y: 47, distance: 72.6
click at [708, 47] on div "Joshua Adepoju star Not rated 62.8km t. +447424881588 | joshuaadepoju648@gmail.…" at bounding box center [640, 42] width 156 height 41
click at [794, 126] on div "1/1" at bounding box center [788, 127] width 11 height 8
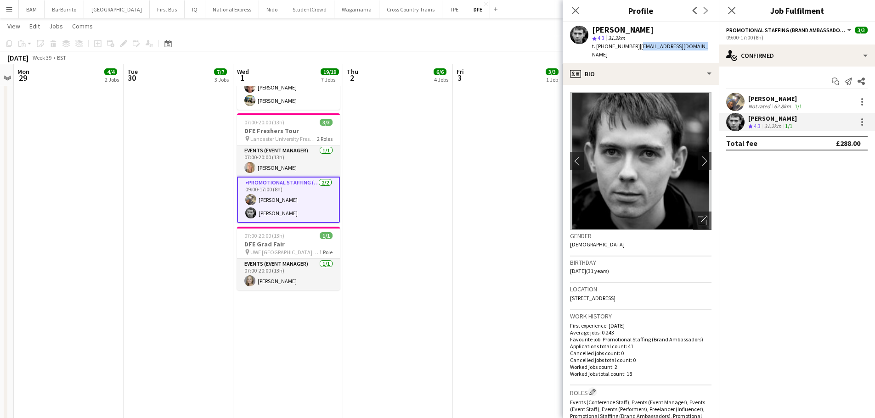
drag, startPoint x: 636, startPoint y: 45, endPoint x: 868, endPoint y: 58, distance: 232.3
click at [695, 47] on div "Nicholas Slinger star 4.3 31.2km t. +447783589204 | kirrinfarm@hotmail.com" at bounding box center [640, 42] width 156 height 41
drag, startPoint x: 569, startPoint y: 6, endPoint x: 573, endPoint y: 10, distance: 5.2
click at [569, 7] on div "Close pop-in" at bounding box center [575, 10] width 26 height 21
click at [585, 11] on div "Close pop-in" at bounding box center [575, 10] width 26 height 21
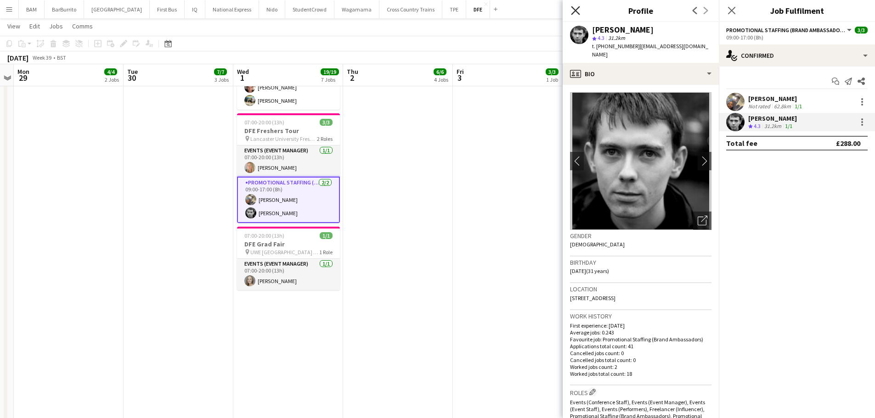
click at [576, 13] on icon "Close pop-in" at bounding box center [575, 10] width 9 height 9
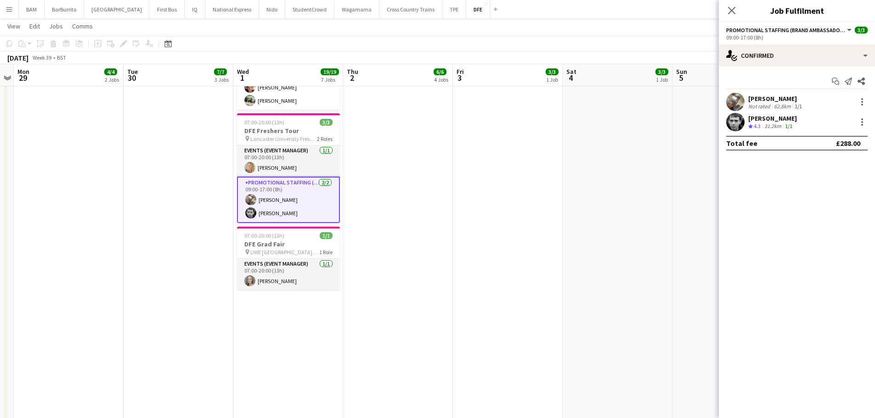
click at [787, 128] on app-skills-label "1/1" at bounding box center [788, 126] width 7 height 7
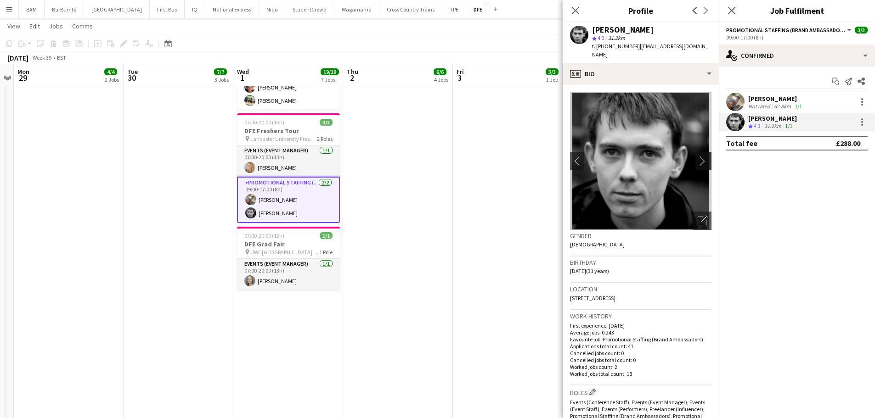
click at [697, 156] on app-icon "chevron-right" at bounding box center [704, 161] width 14 height 10
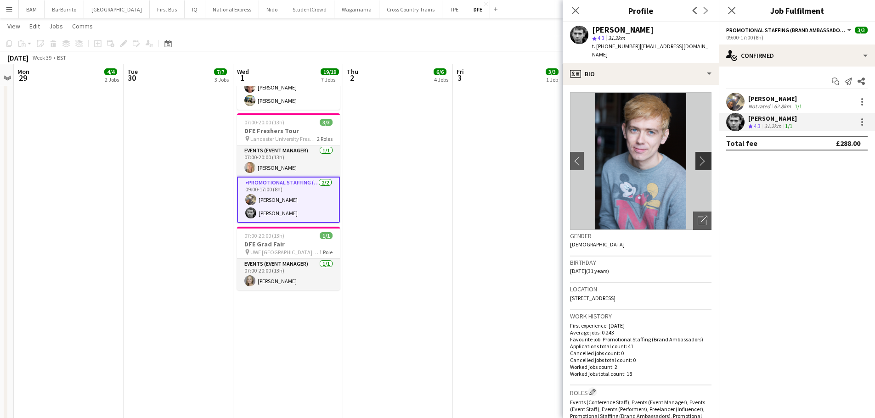
click at [697, 156] on app-icon "chevron-right" at bounding box center [704, 161] width 14 height 10
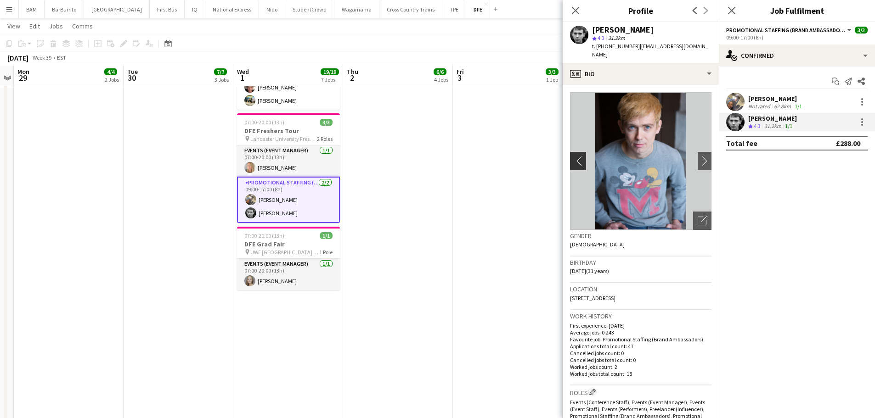
click at [581, 158] on button "chevron-left" at bounding box center [577, 161] width 18 height 18
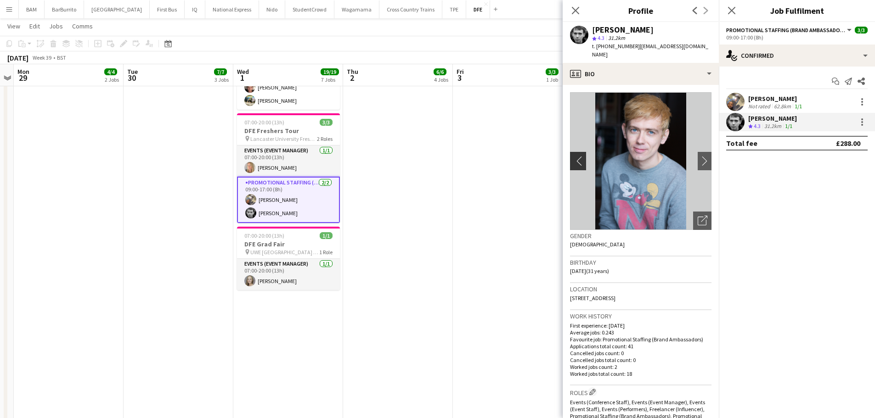
click at [581, 158] on button "chevron-left" at bounding box center [577, 161] width 18 height 18
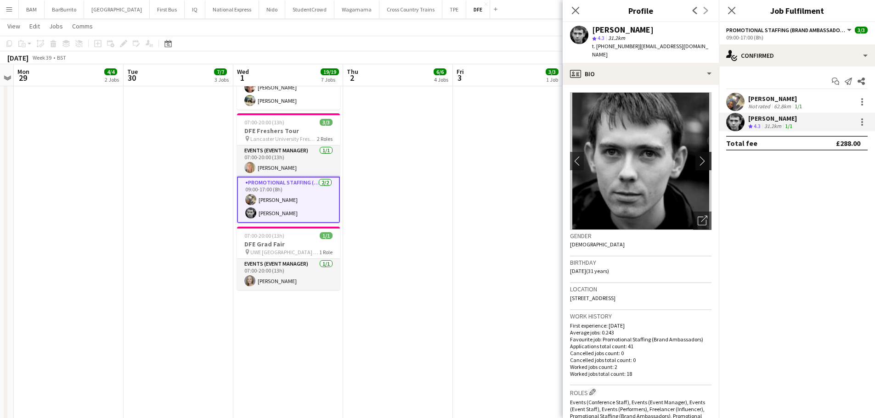
click at [703, 156] on app-icon "chevron-right" at bounding box center [704, 161] width 14 height 10
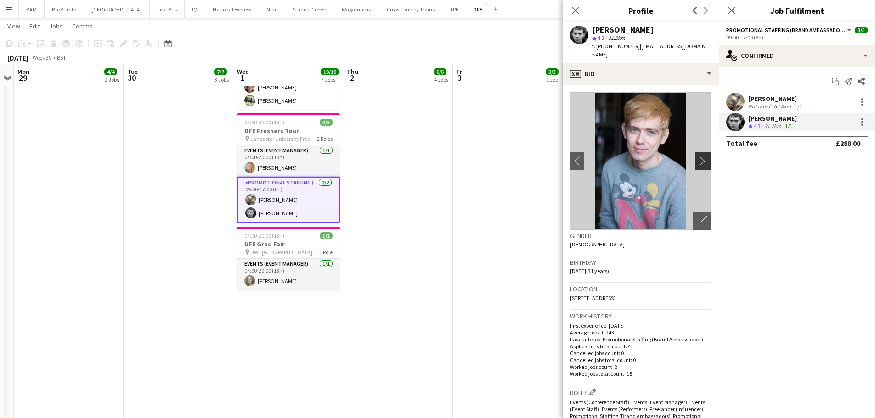
click at [697, 156] on app-icon "chevron-right" at bounding box center [704, 161] width 14 height 10
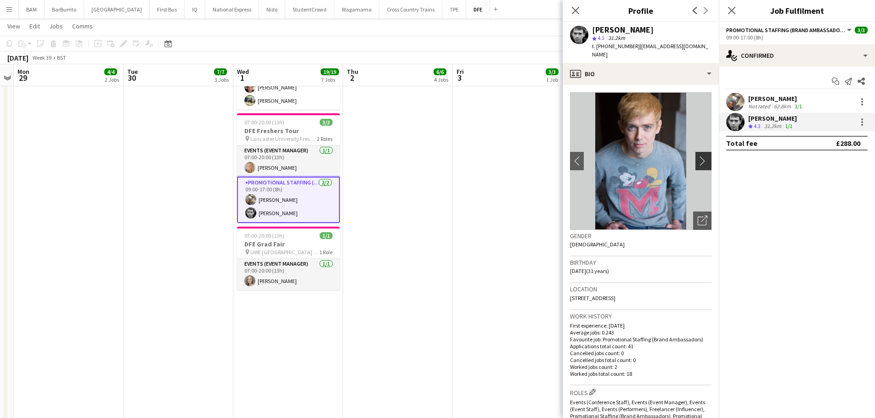
click at [697, 156] on app-icon "chevron-right" at bounding box center [704, 161] width 14 height 10
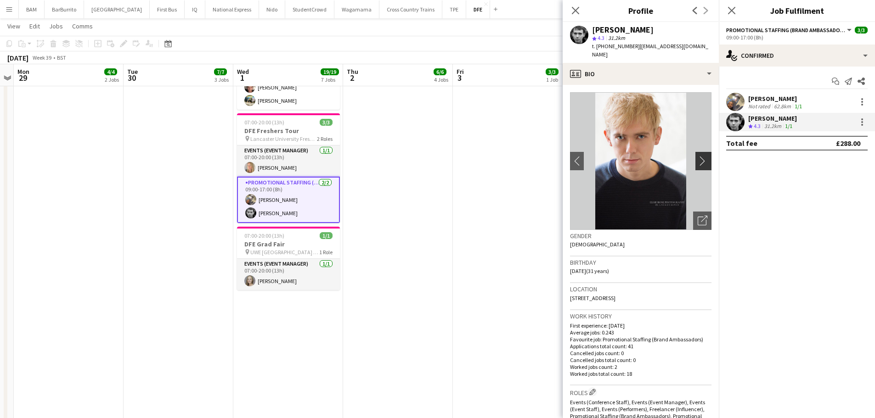
click at [697, 156] on app-icon "chevron-right" at bounding box center [704, 161] width 14 height 10
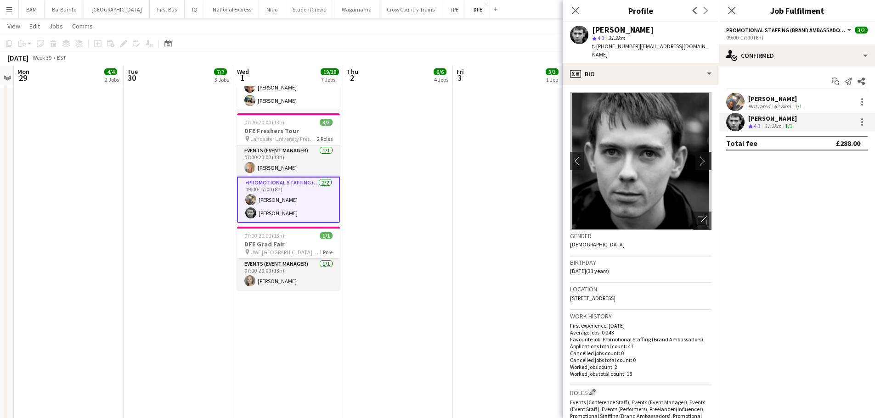
click at [697, 156] on app-icon "chevron-right" at bounding box center [704, 161] width 14 height 10
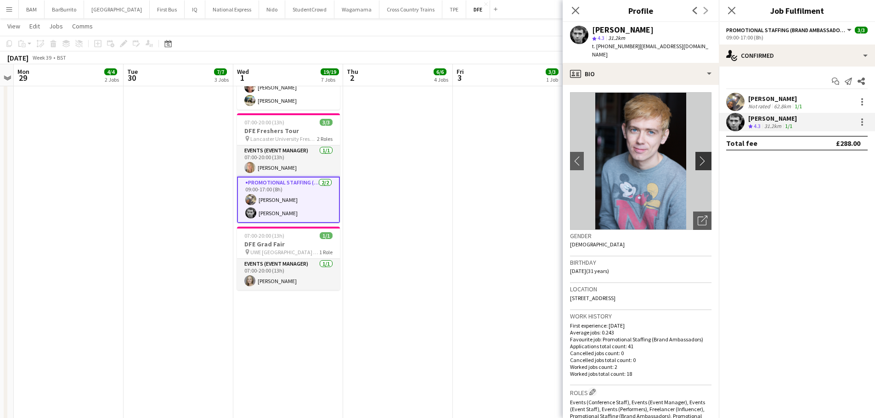
click at [697, 156] on app-icon "chevron-right" at bounding box center [704, 161] width 14 height 10
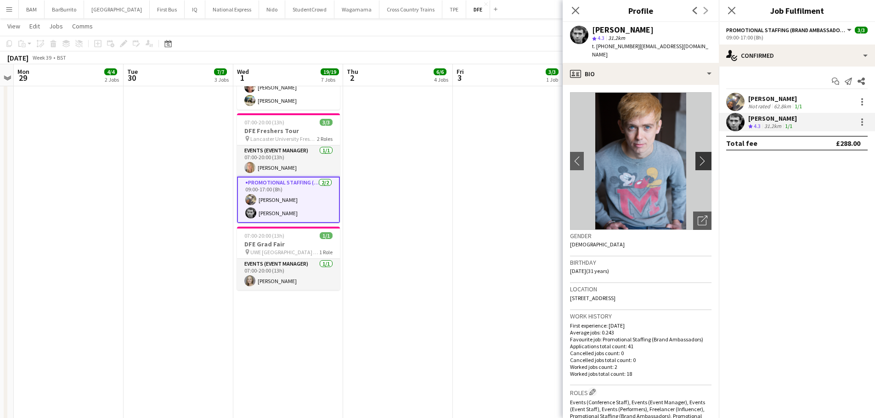
click at [697, 156] on app-icon "chevron-right" at bounding box center [704, 161] width 14 height 10
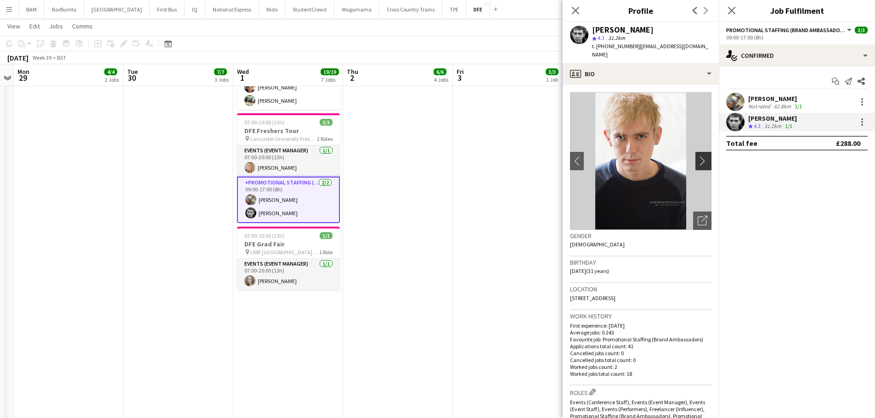
click at [697, 156] on app-icon "chevron-right" at bounding box center [704, 161] width 14 height 10
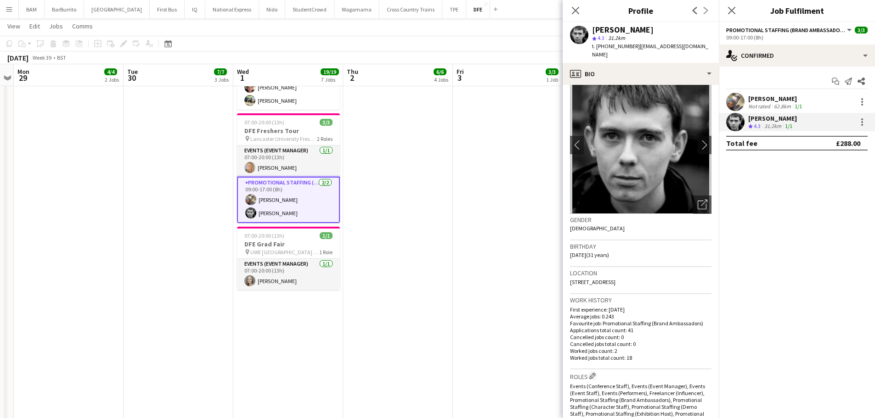
scroll to position [0, 0]
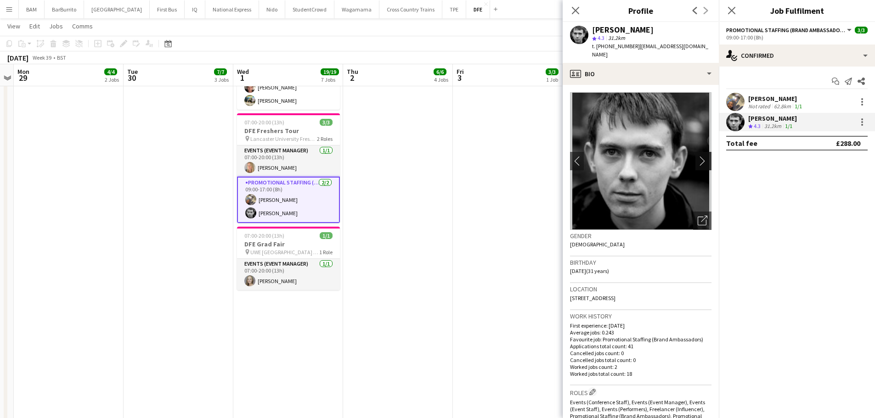
click at [697, 156] on app-icon "chevron-right" at bounding box center [704, 161] width 14 height 10
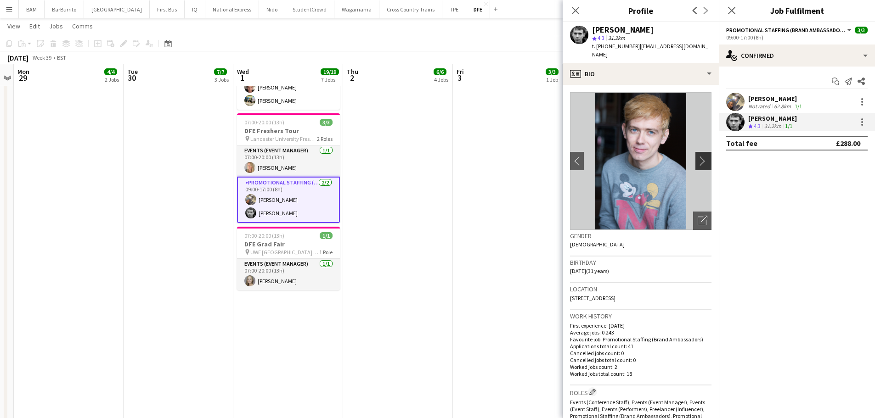
click at [697, 156] on app-icon "chevron-right" at bounding box center [704, 161] width 14 height 10
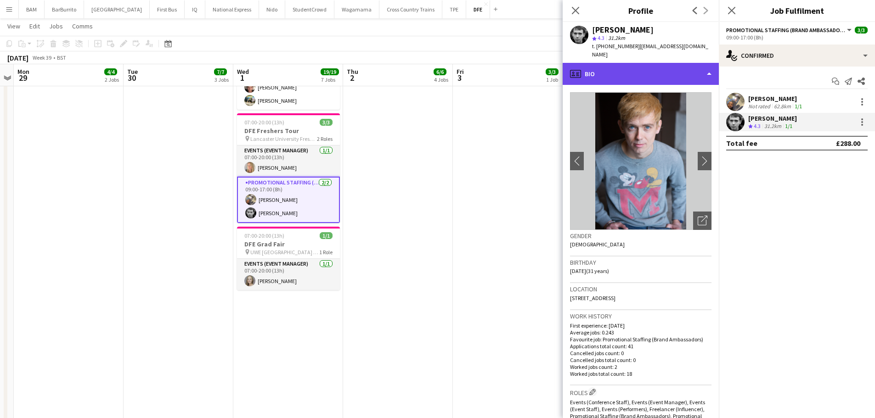
click at [644, 64] on div "profile Bio" at bounding box center [640, 74] width 156 height 22
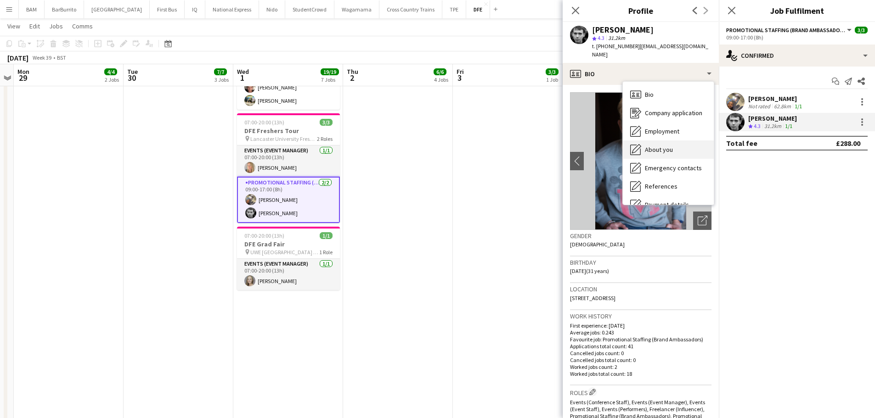
click at [669, 146] on span "About you" at bounding box center [659, 150] width 28 height 8
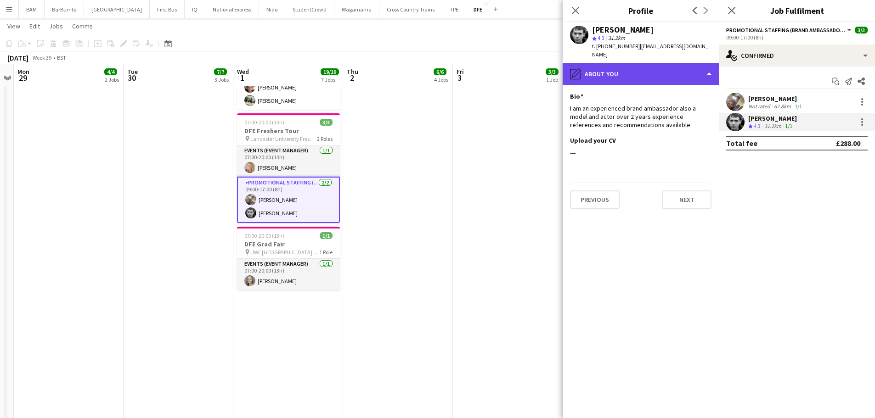
click at [679, 65] on div "pencil4 About you" at bounding box center [640, 74] width 156 height 22
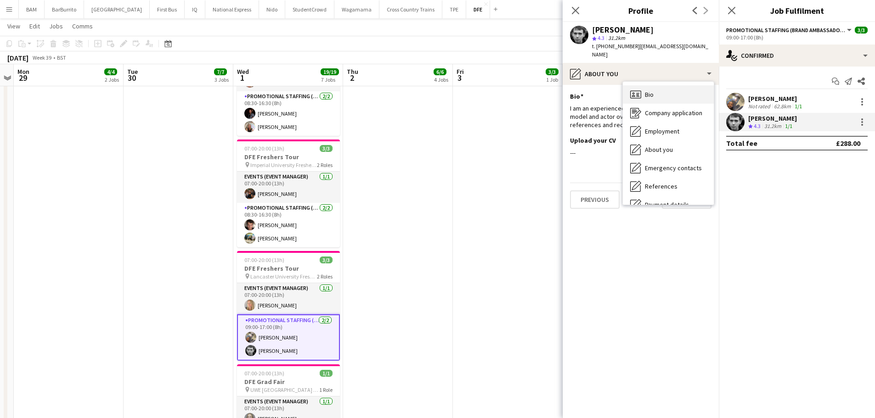
click at [671, 85] on div "Bio Bio" at bounding box center [668, 94] width 91 height 18
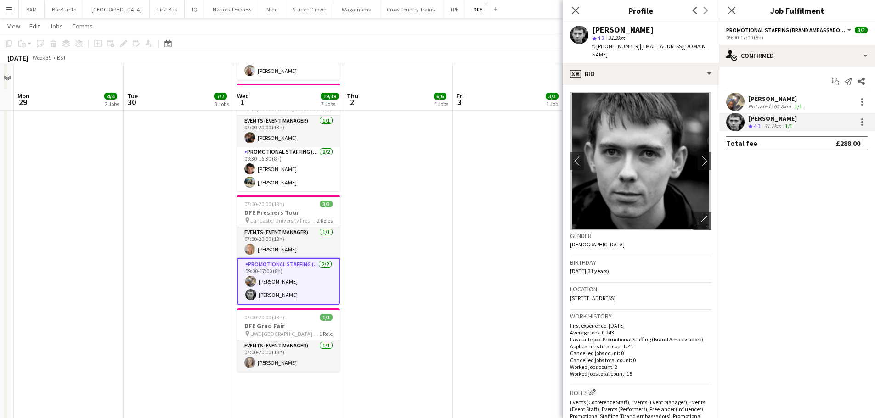
scroll to position [505, 0]
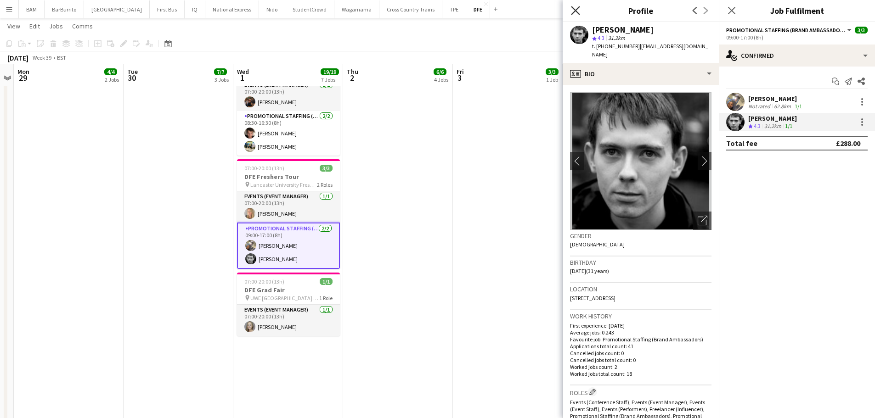
click at [573, 7] on icon "Close pop-in" at bounding box center [575, 10] width 9 height 9
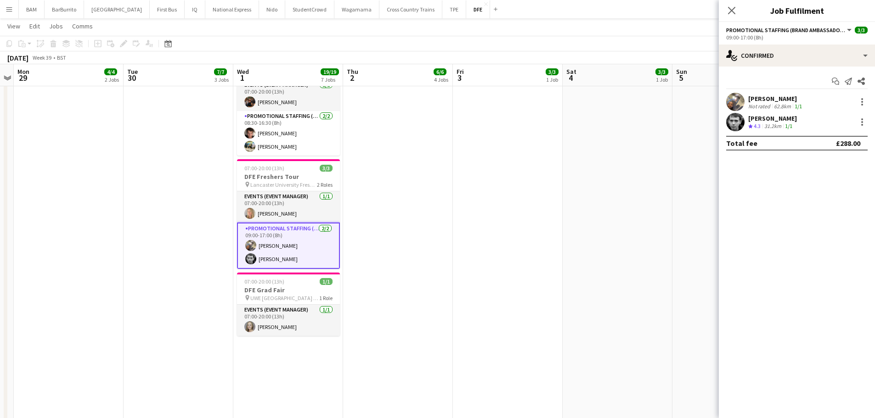
drag, startPoint x: 325, startPoint y: 38, endPoint x: 343, endPoint y: 34, distance: 18.8
click at [325, 38] on app-toolbar "Copy Paste Paste Ctrl+V Paste with crew Ctrl+Shift+V Paste linked Job Delete Gr…" at bounding box center [437, 44] width 875 height 16
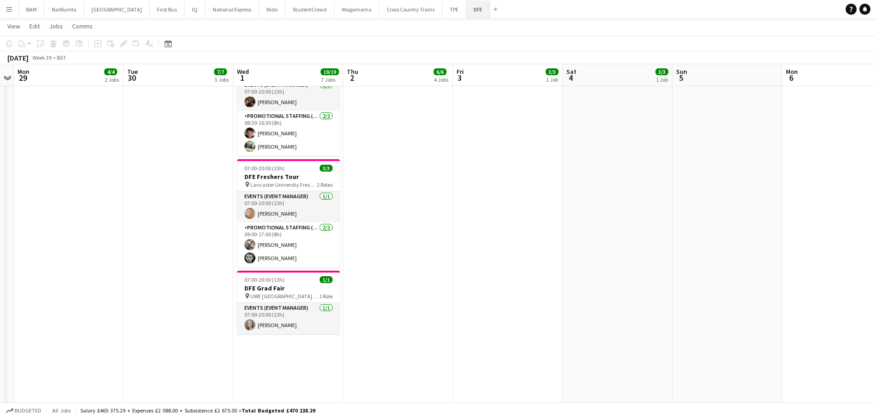
click at [466, 16] on button "DFE Close" at bounding box center [478, 9] width 24 height 18
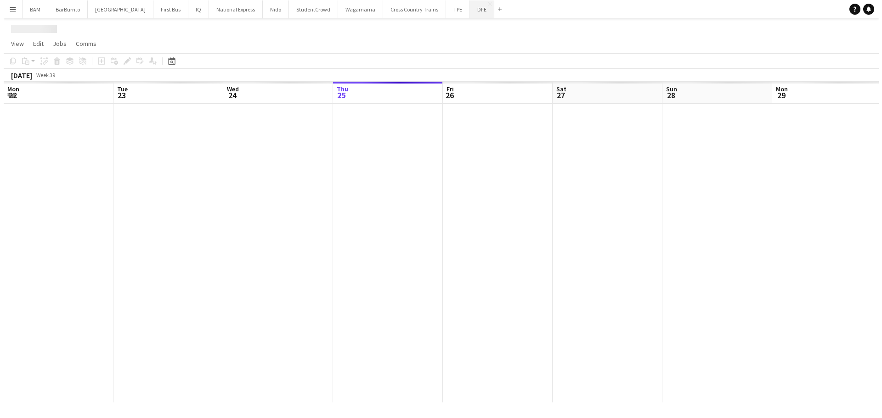
scroll to position [0, 0]
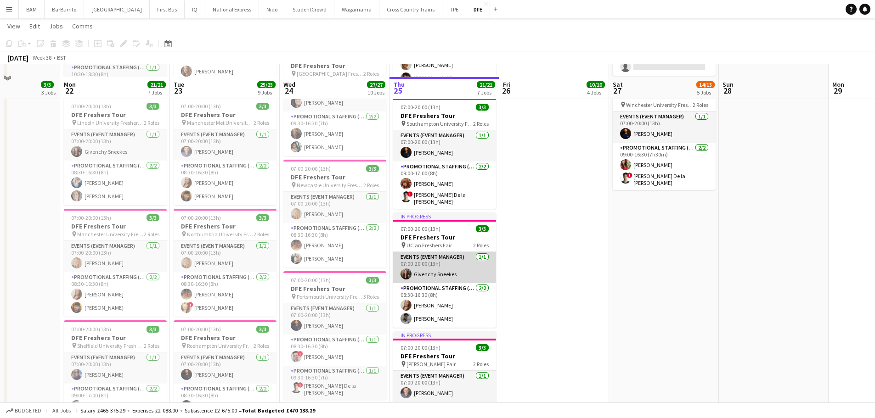
scroll to position [505, 0]
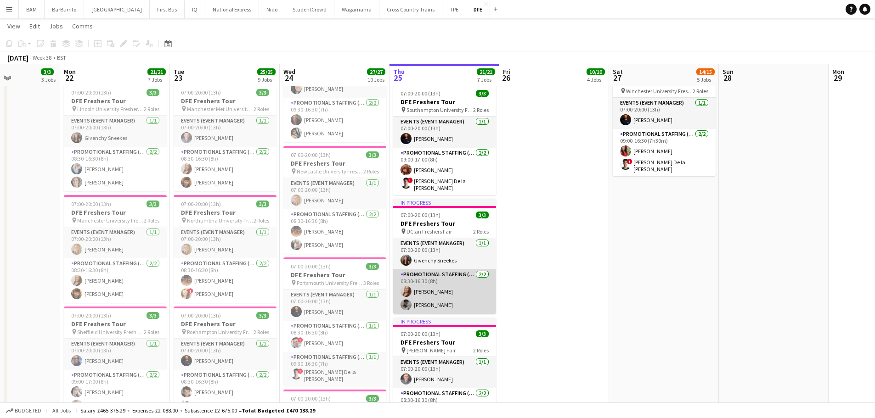
click at [469, 301] on app-card-role "Promotional Staffing (Brand Ambassadors) 2/2 08:30-16:30 (8h) Rebecca Wu Mohamm…" at bounding box center [444, 292] width 103 height 45
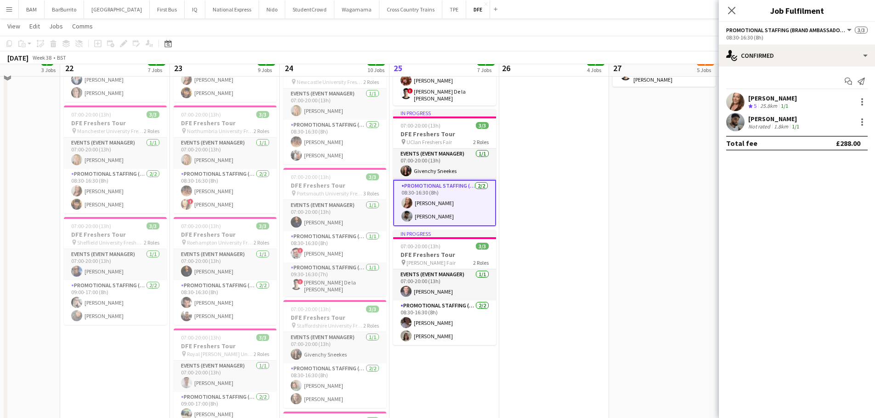
scroll to position [597, 0]
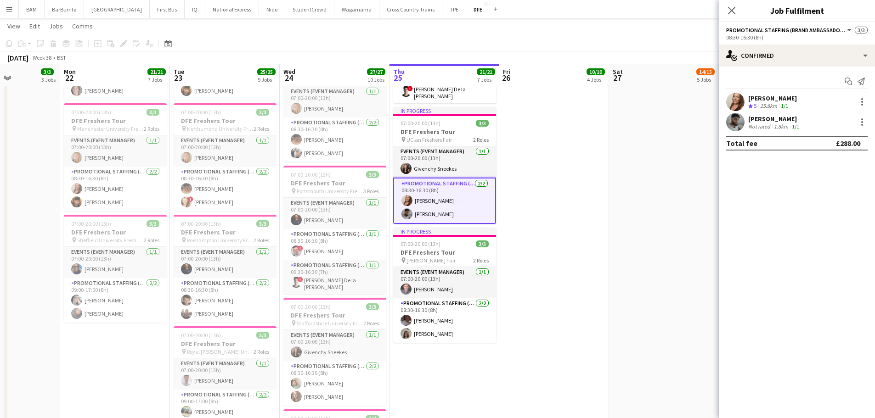
click at [750, 105] on icon "Crew rating" at bounding box center [750, 106] width 5 height 5
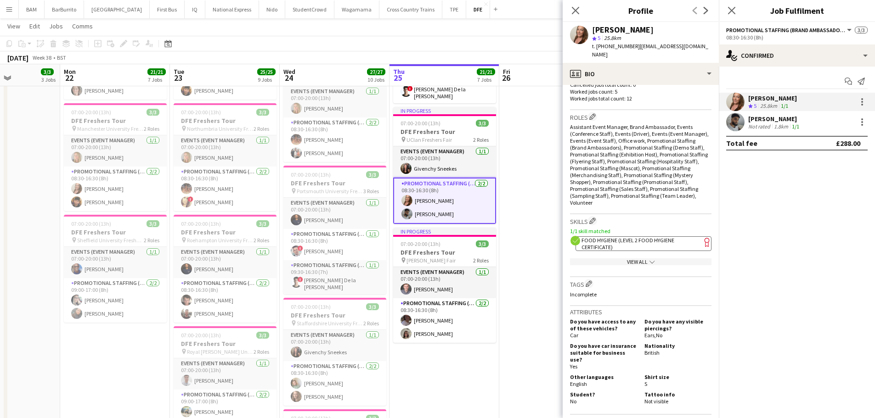
scroll to position [413, 0]
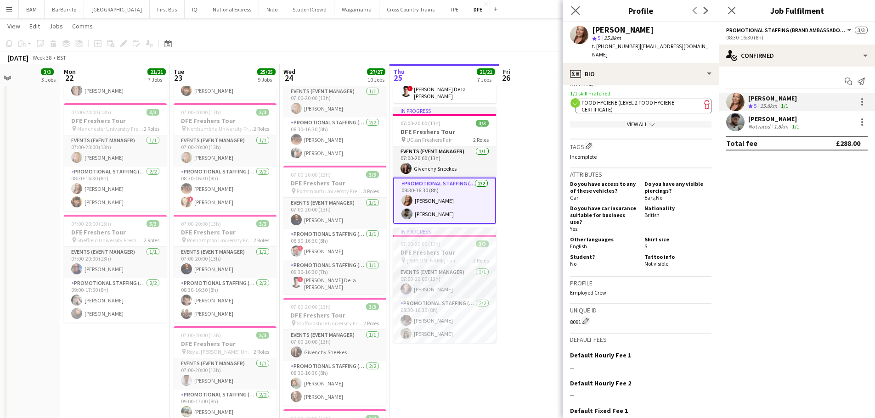
click at [580, 11] on app-icon "Close pop-in" at bounding box center [575, 10] width 13 height 13
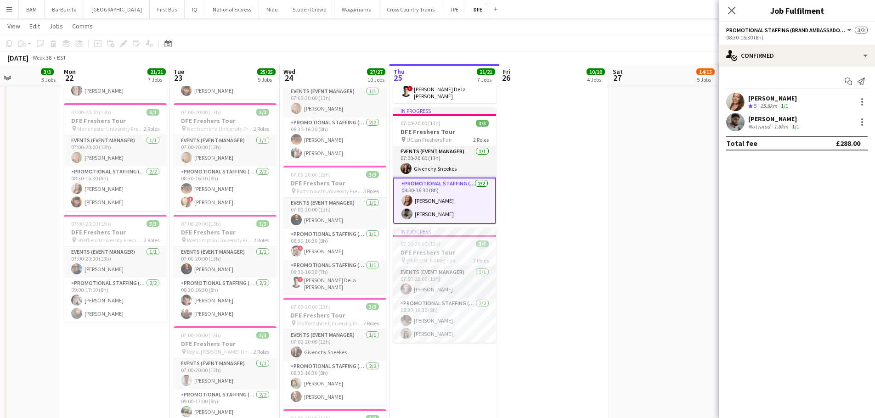
click at [545, 34] on app-page-menu "View Day view expanded Day view collapsed Month view Date picker Jump to today …" at bounding box center [437, 26] width 875 height 17
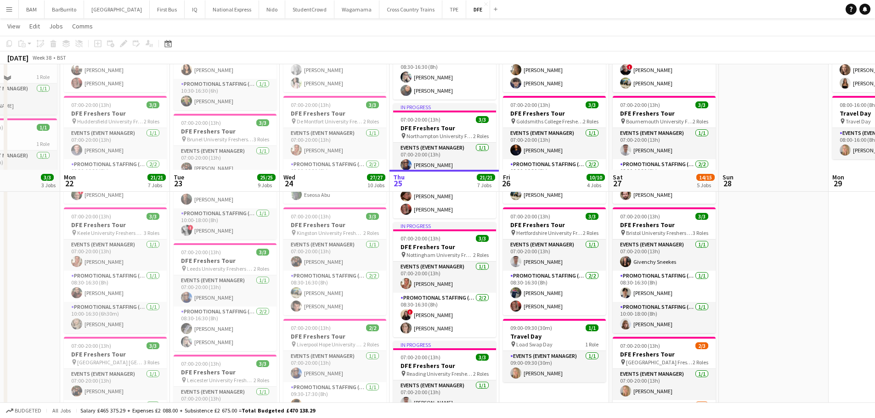
scroll to position [46, 0]
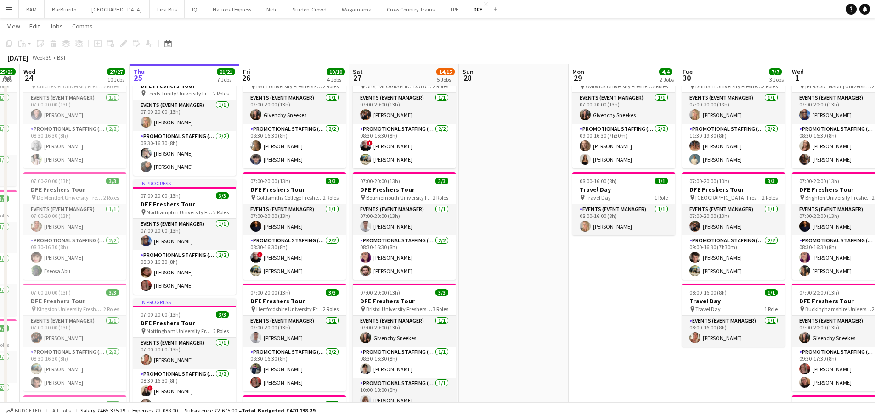
drag, startPoint x: 728, startPoint y: 159, endPoint x: 597, endPoint y: 157, distance: 130.9
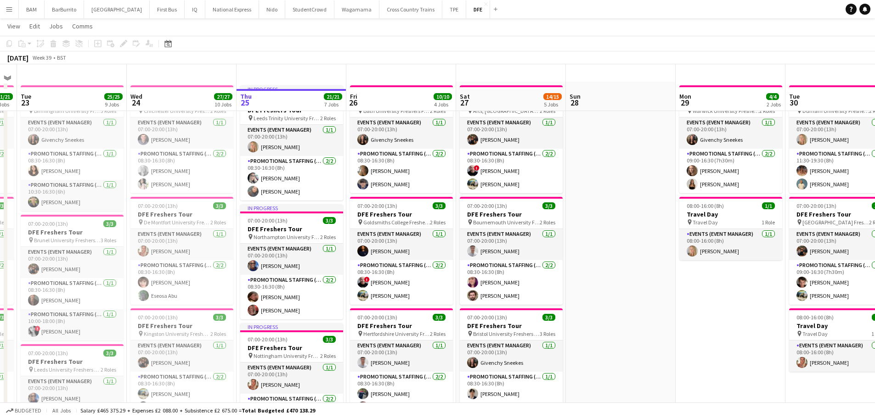
scroll to position [0, 0]
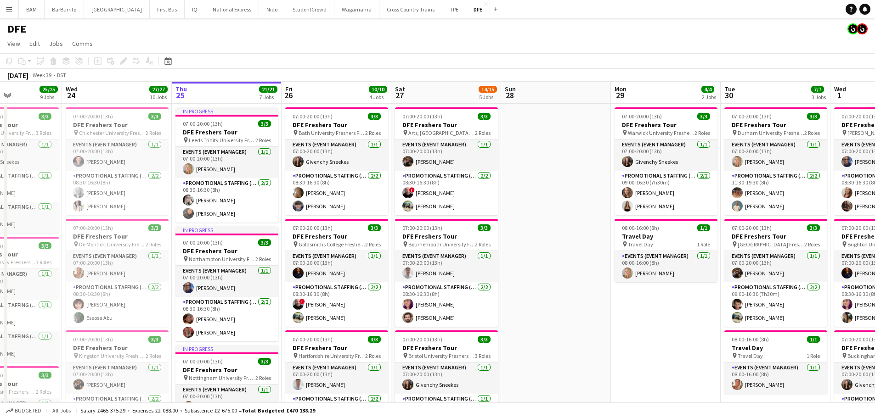
drag, startPoint x: 730, startPoint y: 186, endPoint x: 451, endPoint y: 180, distance: 278.3
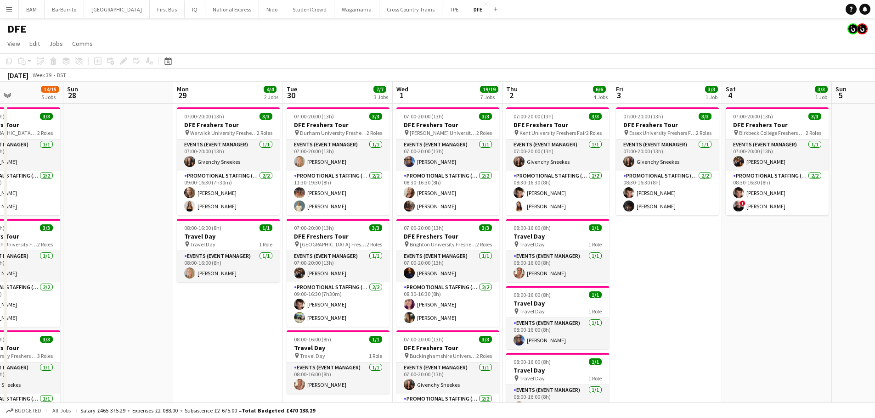
scroll to position [0, 264]
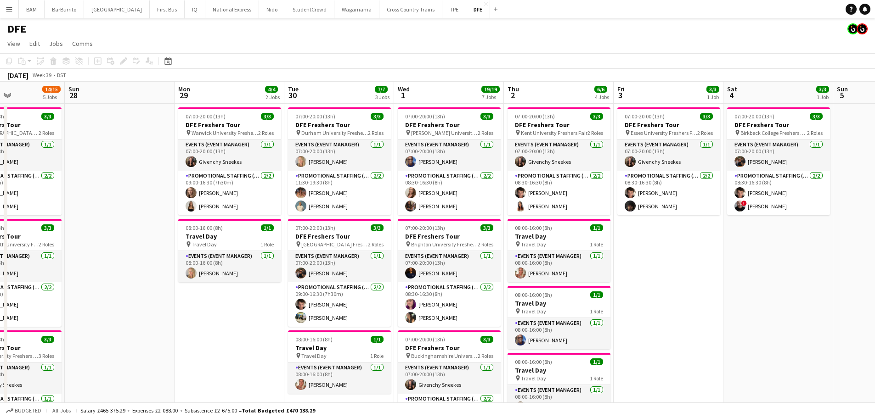
drag, startPoint x: 729, startPoint y: 206, endPoint x: 529, endPoint y: 196, distance: 199.5
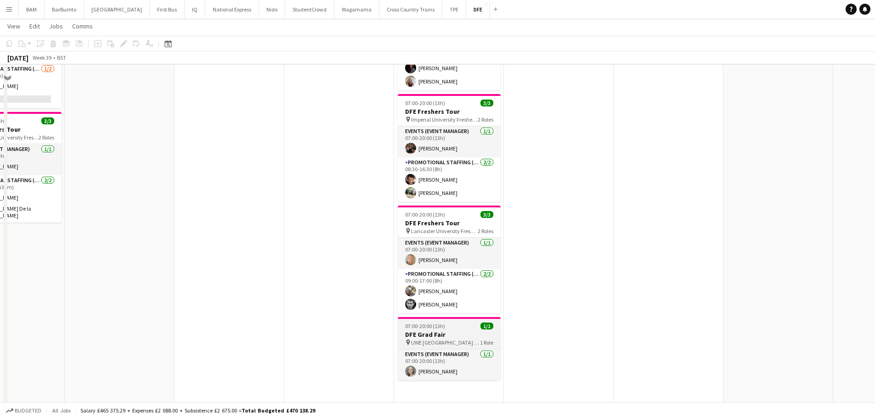
scroll to position [459, 0]
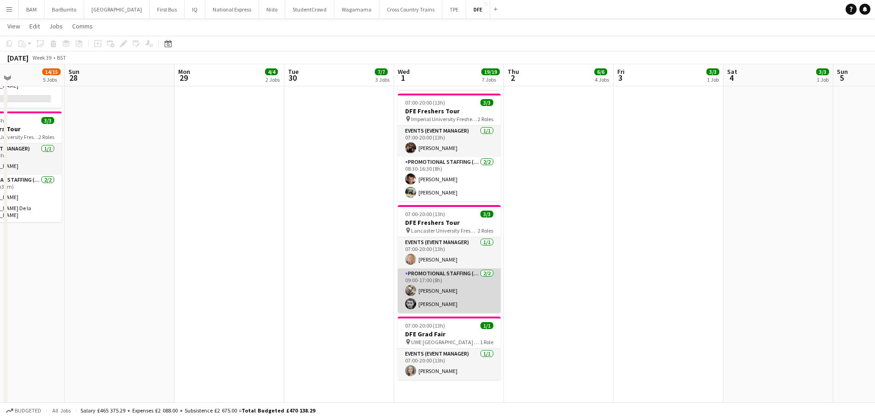
click at [439, 291] on app-card-role "Promotional Staffing (Brand Ambassadors) 2/2 09:00-17:00 (8h) Joshua Adepoju Ni…" at bounding box center [449, 291] width 103 height 45
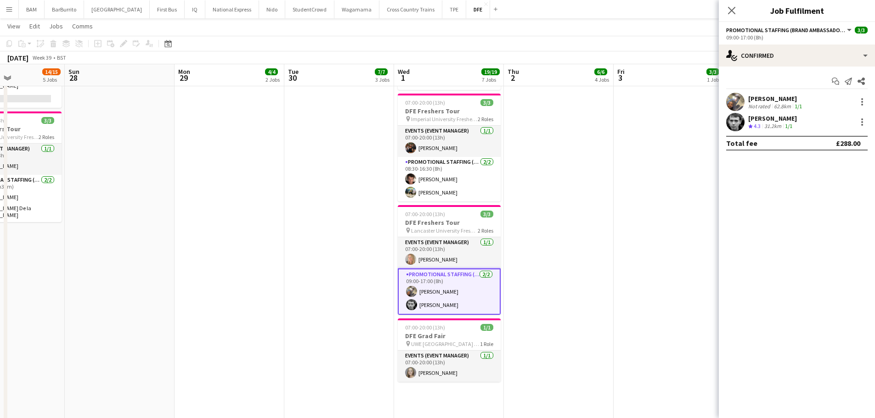
click at [810, 103] on div "Joshua Adepoju Not rated 62.8km 1/1" at bounding box center [797, 102] width 156 height 18
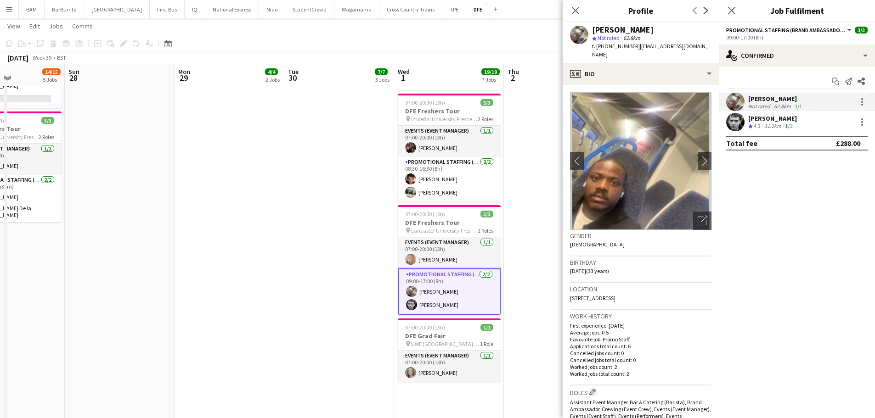
click at [783, 120] on div "[PERSON_NAME]" at bounding box center [772, 118] width 49 height 8
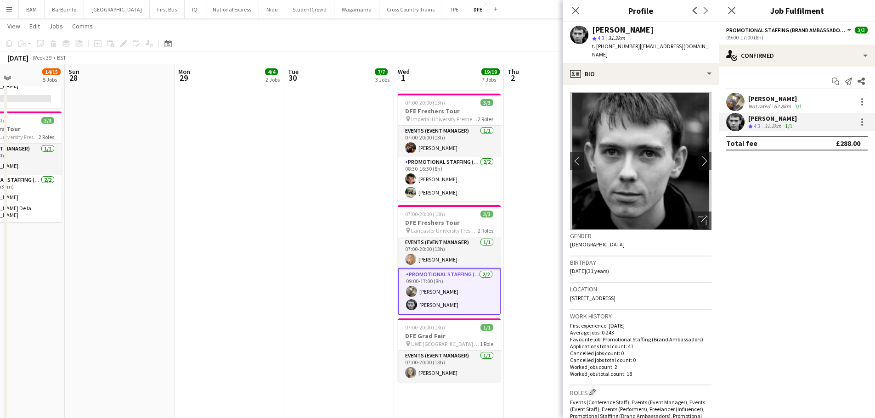
click at [594, 29] on div "[PERSON_NAME]" at bounding box center [623, 30] width 62 height 8
click at [594, 28] on div "[PERSON_NAME]" at bounding box center [623, 30] width 62 height 8
click at [593, 28] on div "[PERSON_NAME]" at bounding box center [623, 30] width 62 height 8
drag, startPoint x: 593, startPoint y: 28, endPoint x: 662, endPoint y: 30, distance: 69.3
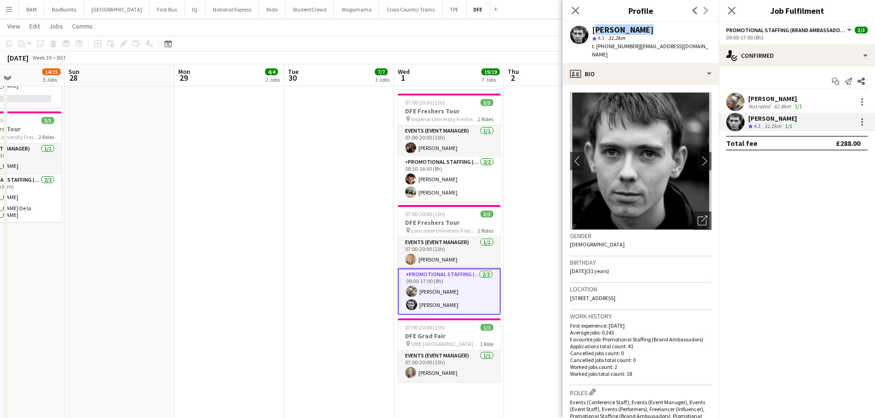
click at [662, 30] on div "[PERSON_NAME]" at bounding box center [651, 30] width 119 height 8
drag, startPoint x: 637, startPoint y: 46, endPoint x: 660, endPoint y: 47, distance: 23.0
click at [663, 47] on span "| kirrinfarm@hotmail.com" at bounding box center [650, 50] width 116 height 15
click at [633, 46] on span "| kirrinfarm@hotmail.com" at bounding box center [650, 50] width 116 height 15
drag, startPoint x: 634, startPoint y: 45, endPoint x: 810, endPoint y: 127, distance: 193.9
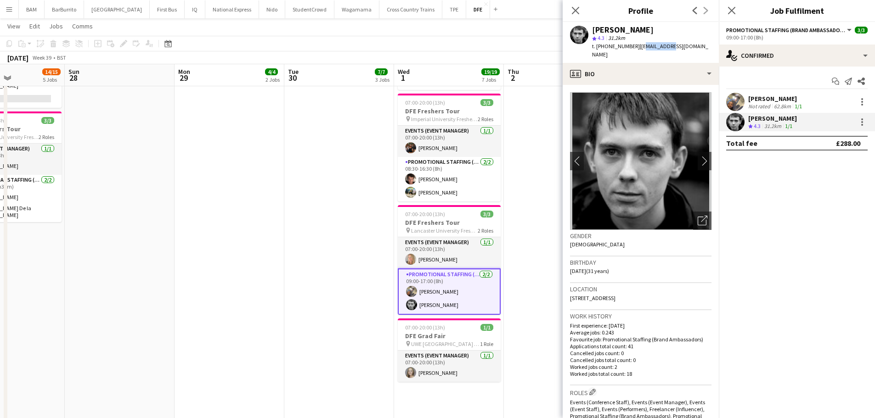
click at [700, 45] on app-profile-header "Nicholas Slinger star 4.3 31.2km t. +447783589204 | kirrinfarm@hotmail.com" at bounding box center [640, 42] width 156 height 41
drag, startPoint x: 605, startPoint y: 46, endPoint x: 632, endPoint y: 47, distance: 27.1
click at [632, 47] on span "t. +447783589204" at bounding box center [616, 46] width 48 height 7
click at [574, 7] on icon "Close pop-in" at bounding box center [575, 10] width 9 height 9
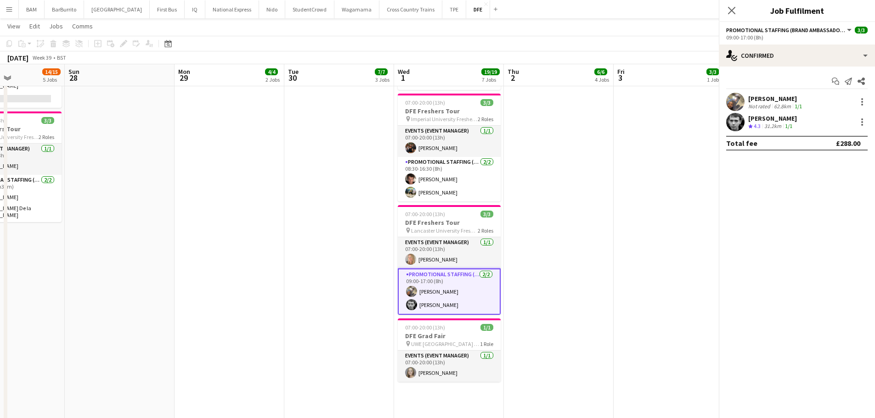
click at [600, 46] on app-toolbar "Copy Paste Paste Ctrl+V Paste with crew Ctrl+Shift+V Paste linked Job Delete Gr…" at bounding box center [437, 44] width 875 height 16
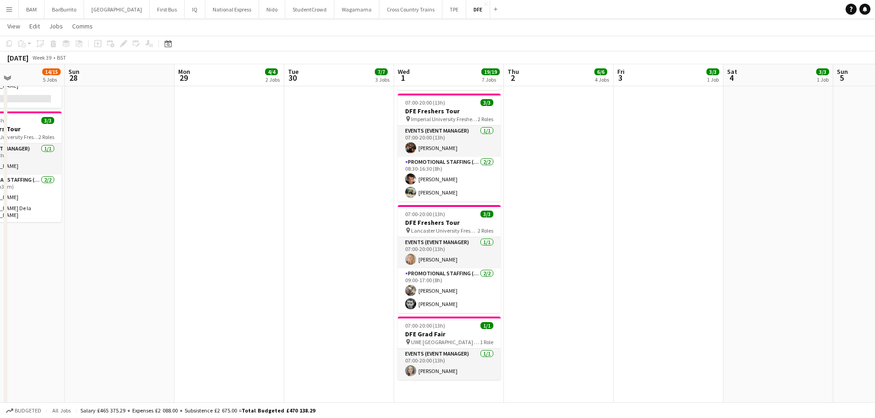
scroll to position [0, 354]
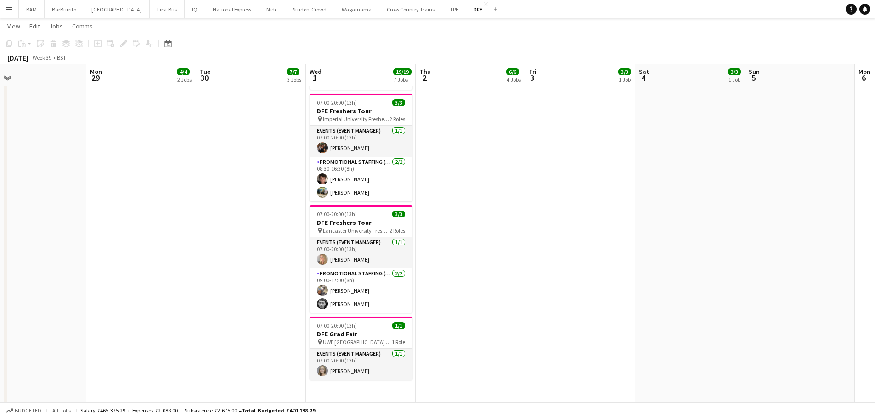
drag, startPoint x: 599, startPoint y: 172, endPoint x: 518, endPoint y: 170, distance: 81.3
click at [518, 170] on app-calendar-viewport "Thu 25 21/21 7 Jobs Fri 26 10/10 4 Jobs Sat 27 14/15 5 Jobs Sun 28 Mon 29 4/4 2…" at bounding box center [437, 224] width 875 height 1295
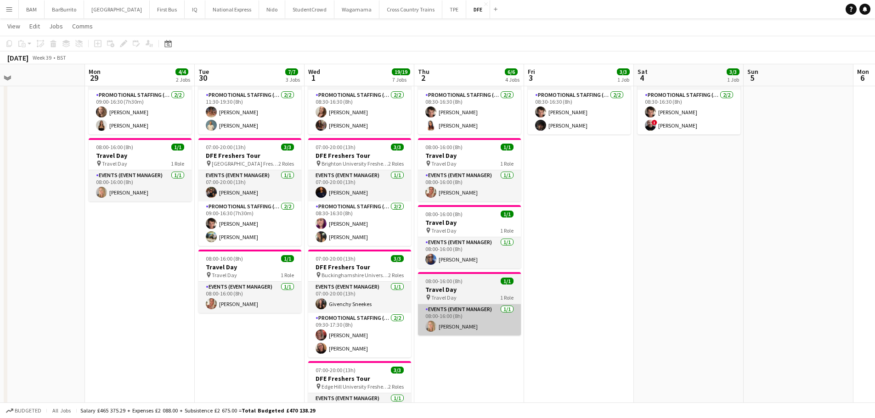
scroll to position [46, 0]
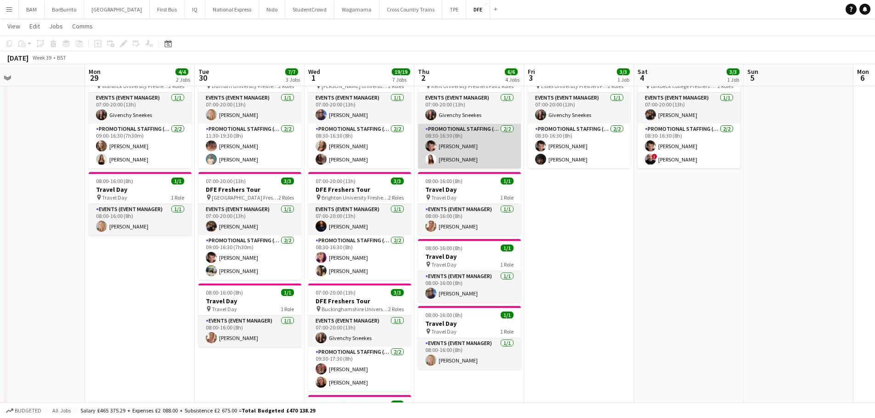
click at [465, 126] on app-card-role "Promotional Staffing (Brand Ambassadors) 2/2 08:30-16:30 (8h) Sebastian Hill Fa…" at bounding box center [469, 146] width 103 height 45
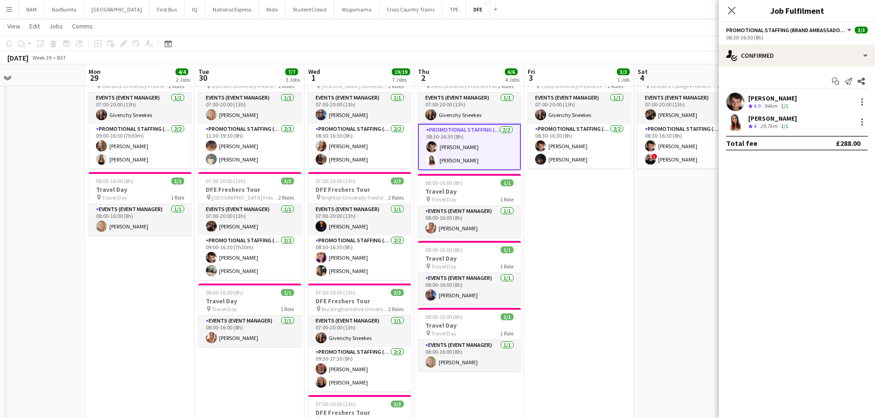
click at [805, 101] on div "Sebastian Hill Crew rating 4.9 94km 1/1" at bounding box center [797, 102] width 156 height 18
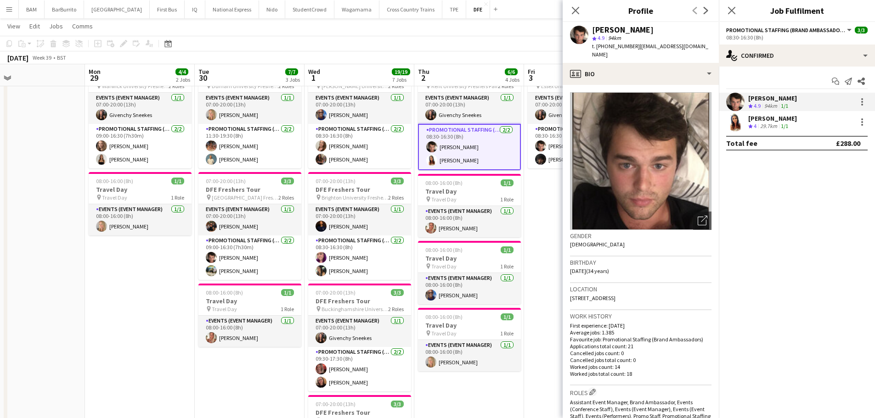
drag, startPoint x: 635, startPoint y: 45, endPoint x: 711, endPoint y: 48, distance: 75.8
click at [711, 48] on app-profile-header "Sebastian Hill star 4.9 94km t. +447890064163 | sebastian_hill@hotmail.co.uk" at bounding box center [640, 42] width 156 height 41
click at [809, 118] on div "Faye-Marie Smith Crew rating 4 29.7km 1/1" at bounding box center [797, 122] width 156 height 18
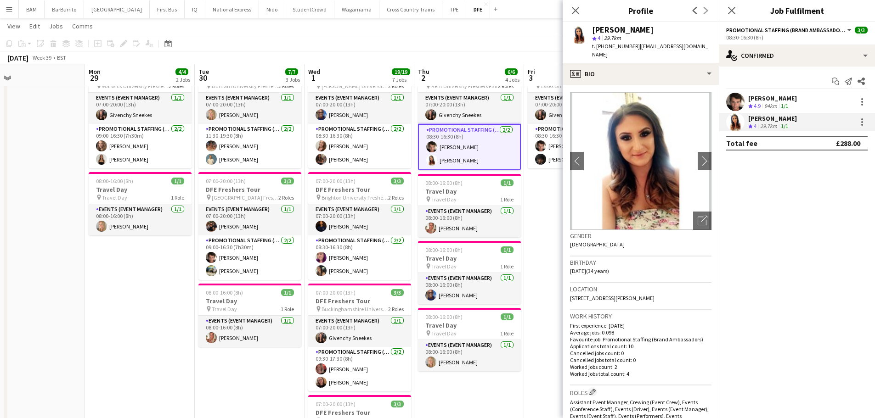
drag, startPoint x: 635, startPoint y: 45, endPoint x: 702, endPoint y: 45, distance: 67.0
click at [702, 45] on div "Faye-Marie Smith star 4 29.7km t. +447756280762 | fayemariezsmith@aol.com" at bounding box center [640, 42] width 156 height 41
click at [758, 107] on span "4.9" at bounding box center [756, 105] width 7 height 7
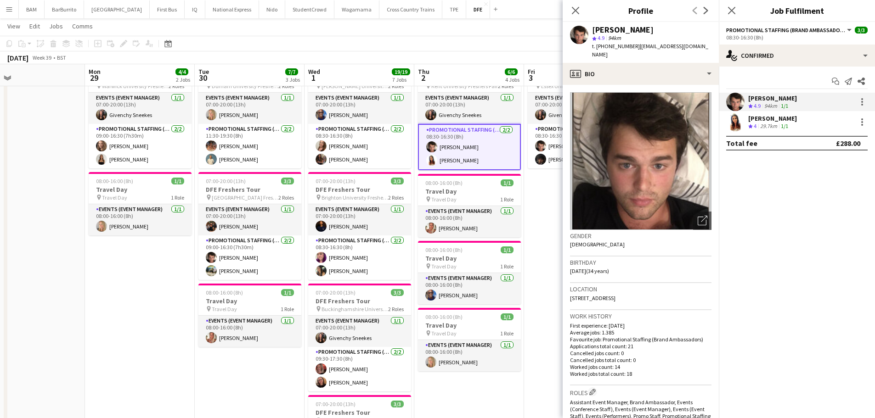
drag, startPoint x: 481, startPoint y: 43, endPoint x: 530, endPoint y: 39, distance: 49.2
click at [481, 43] on app-toolbar "Copy Paste Paste Ctrl+V Paste with crew Ctrl+Shift+V Paste linked Job Delete Gr…" at bounding box center [437, 44] width 875 height 16
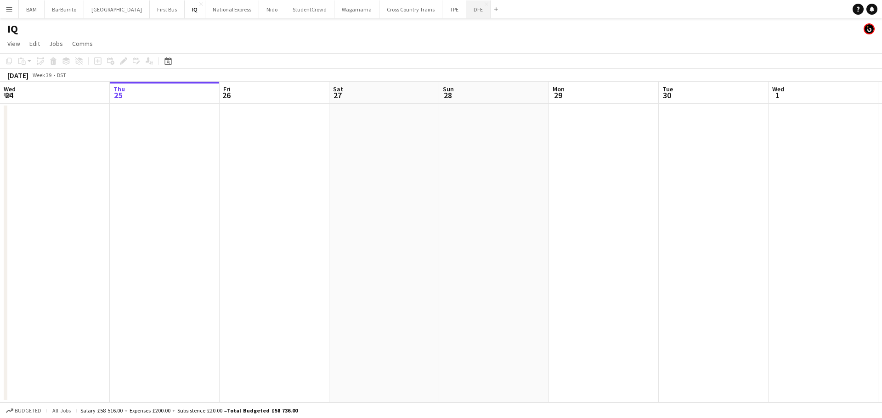
click at [466, 11] on button "DFE Close" at bounding box center [478, 9] width 24 height 18
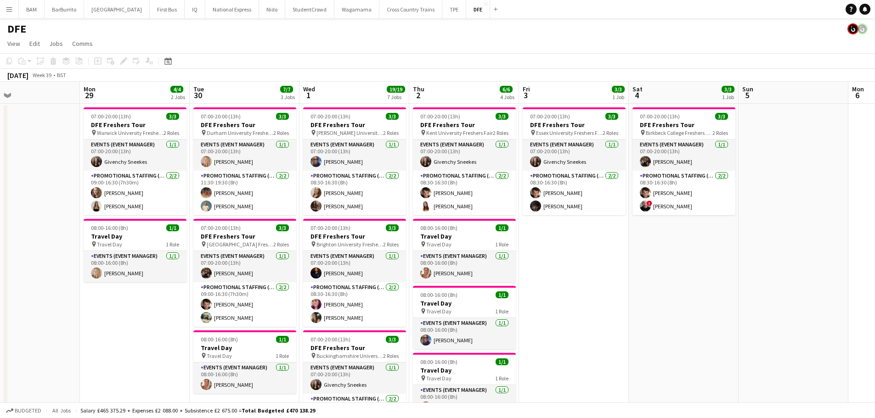
scroll to position [0, 349]
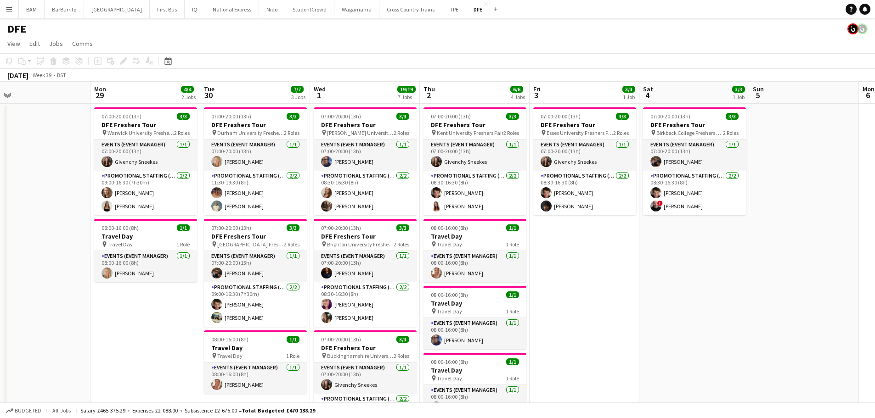
drag, startPoint x: 397, startPoint y: 151, endPoint x: 33, endPoint y: 145, distance: 364.2
click at [465, 133] on span "Kent University Freshers Fair" at bounding box center [470, 132] width 67 height 7
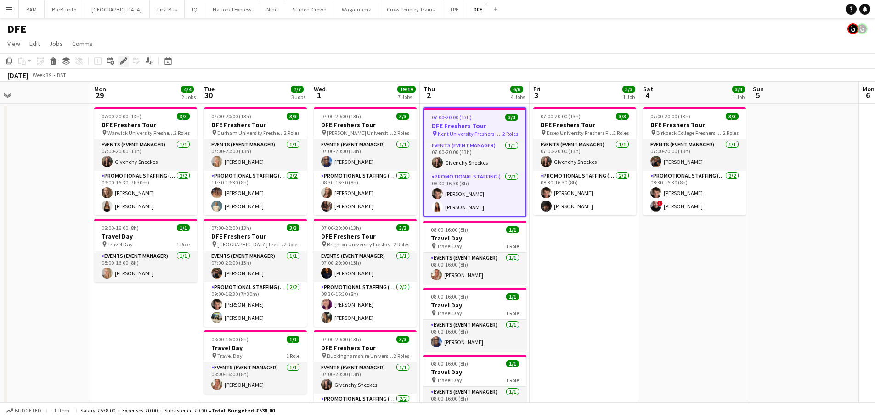
click at [120, 61] on icon "Edit" at bounding box center [123, 60] width 7 height 7
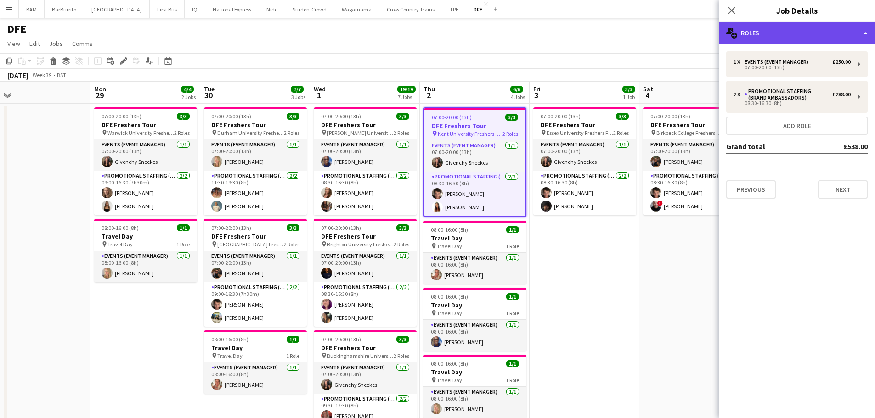
drag, startPoint x: 799, startPoint y: 33, endPoint x: 803, endPoint y: 39, distance: 7.6
click at [798, 30] on div "multiple-users-add Roles" at bounding box center [797, 33] width 156 height 22
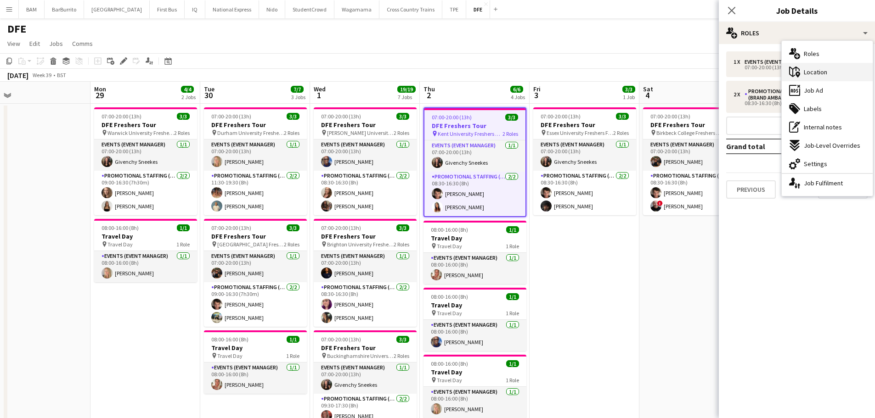
click at [827, 73] on div "maps-pin-1 Location" at bounding box center [827, 72] width 91 height 18
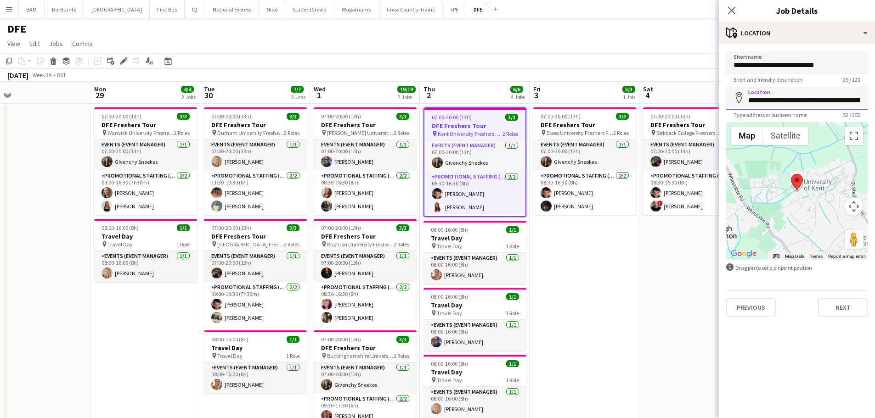
scroll to position [0, 45]
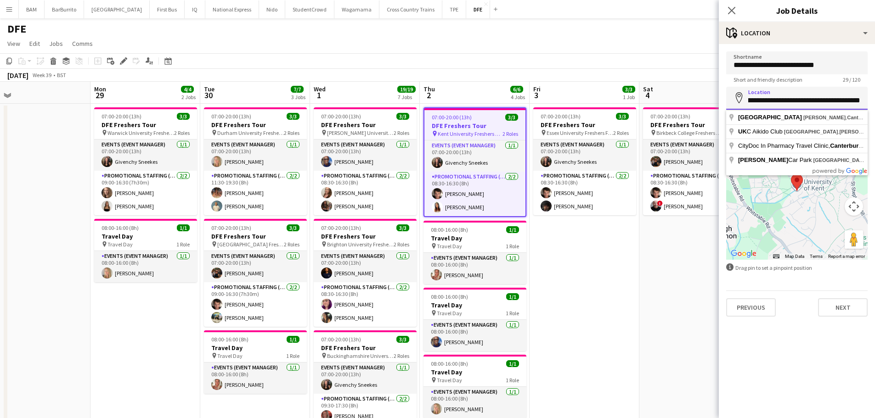
drag, startPoint x: 747, startPoint y: 100, endPoint x: 881, endPoint y: 97, distance: 134.1
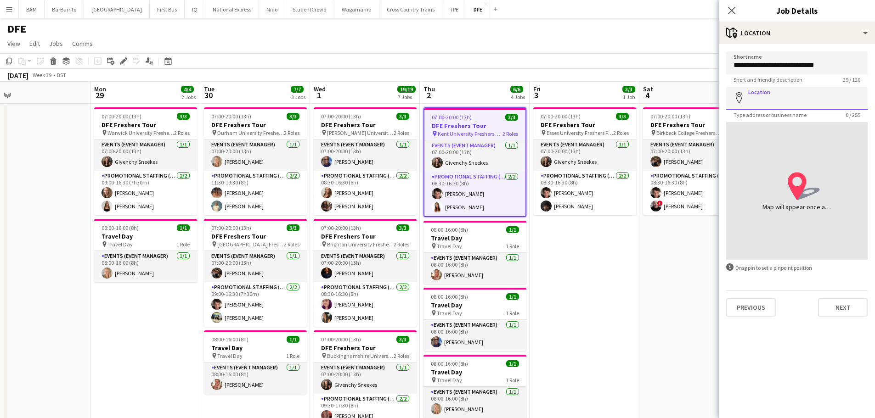
paste input "**********"
type input "**********"
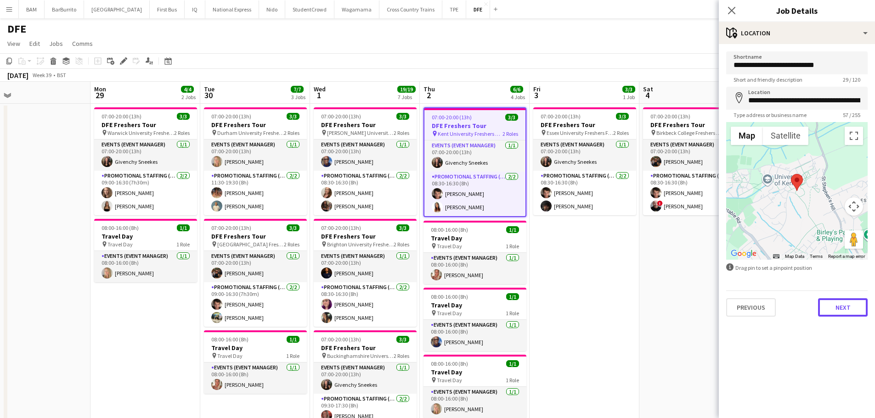
click at [840, 299] on button "Next" at bounding box center [843, 307] width 50 height 18
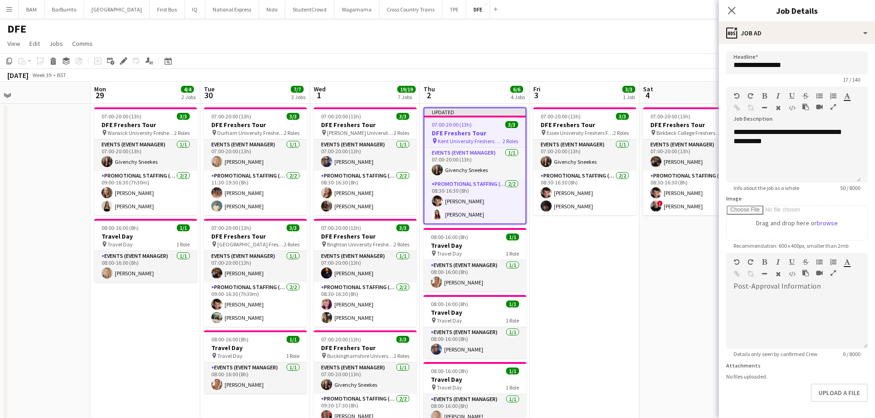
click at [602, 42] on app-page-menu "View Day view expanded Day view collapsed Month view Date picker Jump to today …" at bounding box center [437, 44] width 875 height 17
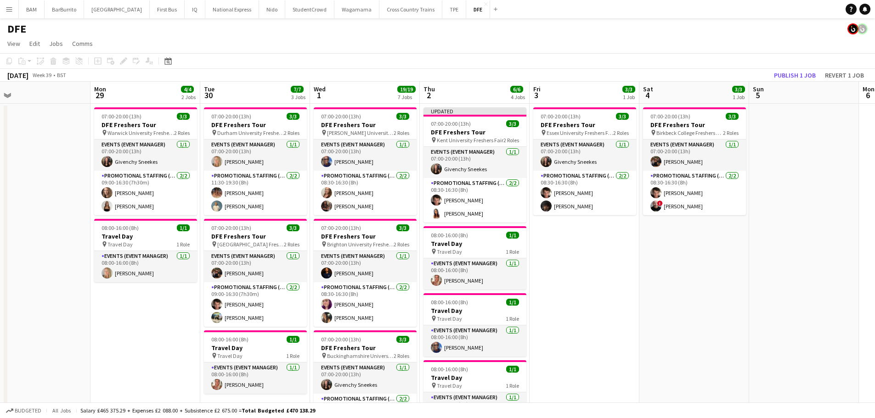
click at [785, 67] on app-toolbar "Copy Paste Paste Ctrl+V Paste with crew Ctrl+Shift+V Paste linked Job Delete Gr…" at bounding box center [437, 61] width 875 height 16
click at [802, 73] on button "Publish 1 job" at bounding box center [794, 75] width 49 height 12
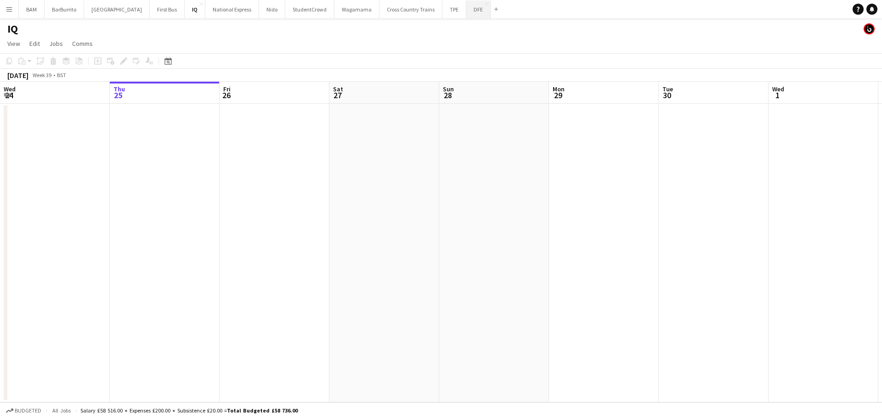
click at [466, 9] on button "DFE Close" at bounding box center [478, 9] width 24 height 18
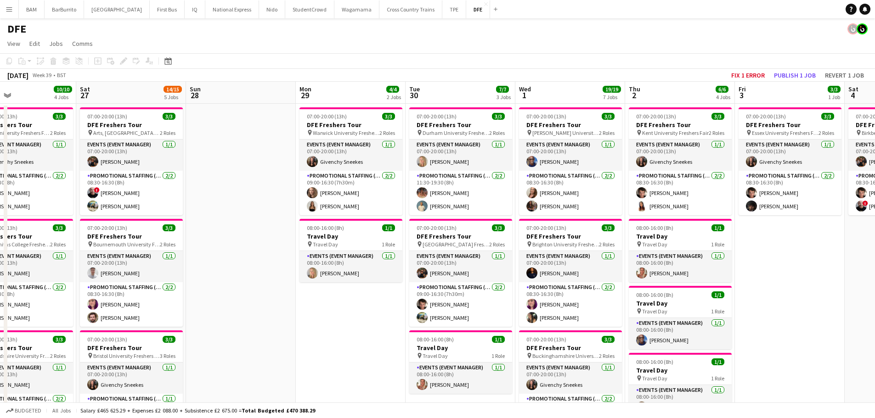
scroll to position [0, 287]
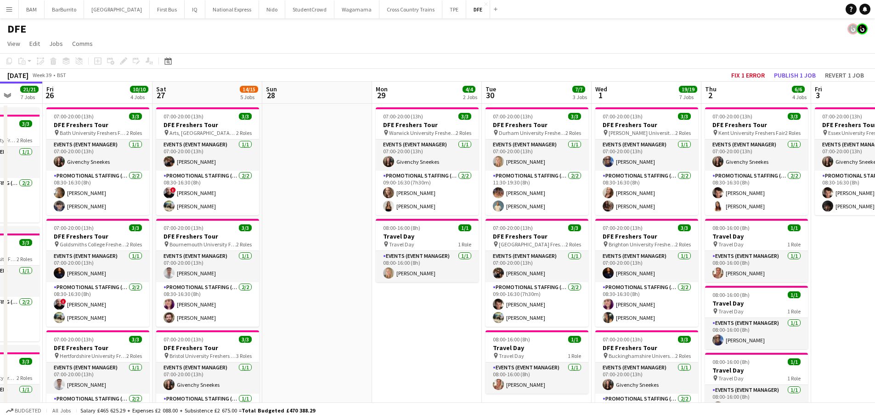
drag, startPoint x: 523, startPoint y: 107, endPoint x: 348, endPoint y: 109, distance: 175.4
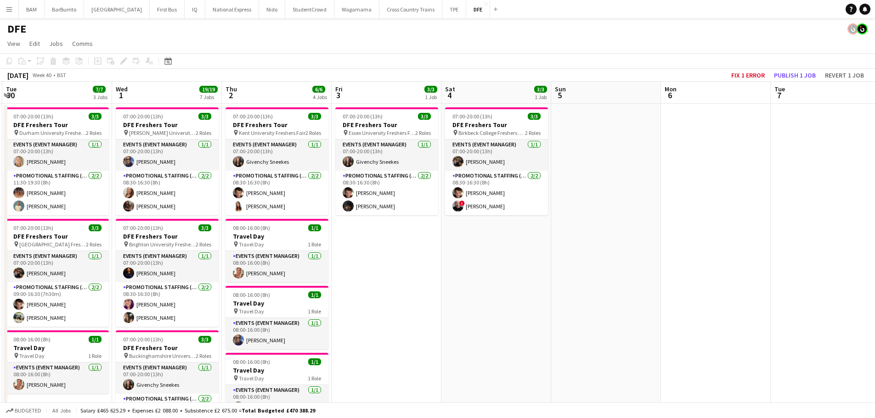
drag, startPoint x: 772, startPoint y: 145, endPoint x: 290, endPoint y: 148, distance: 482.6
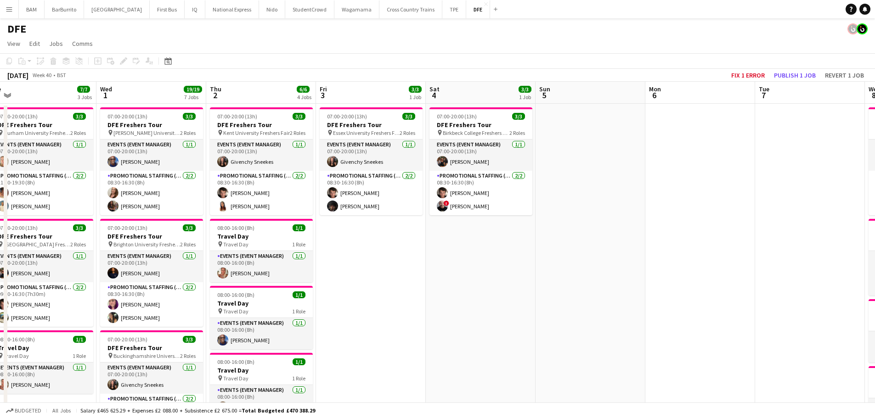
drag, startPoint x: 692, startPoint y: 173, endPoint x: 259, endPoint y: 158, distance: 433.7
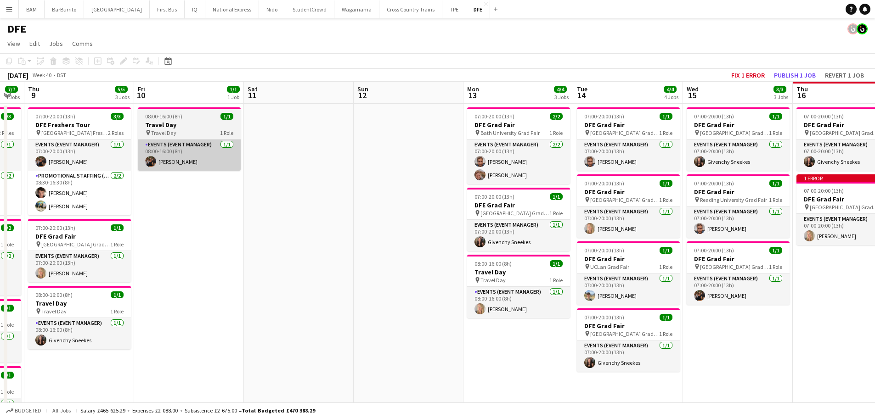
drag, startPoint x: 547, startPoint y: 186, endPoint x: 166, endPoint y: 144, distance: 383.4
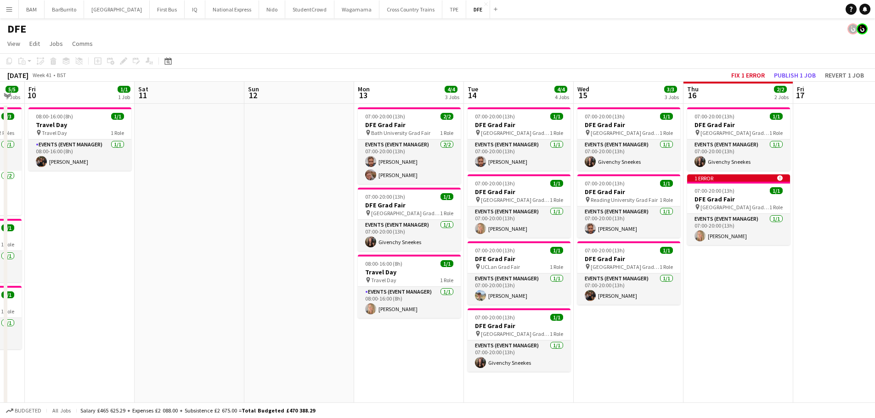
scroll to position [0, 340]
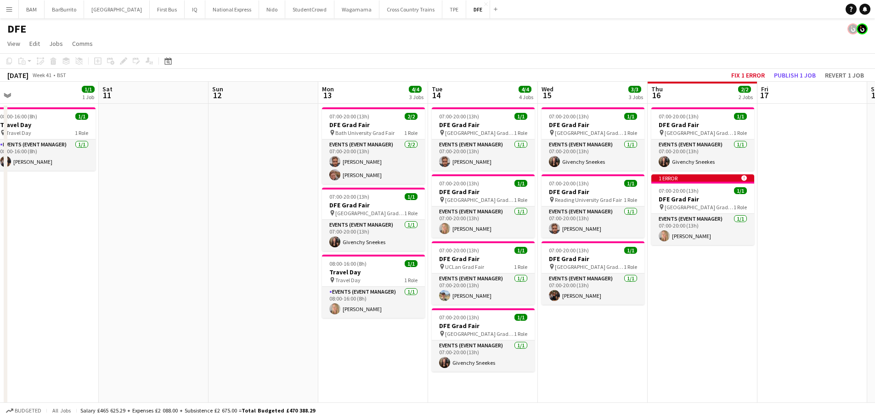
drag, startPoint x: 356, startPoint y: 150, endPoint x: 303, endPoint y: 146, distance: 53.8
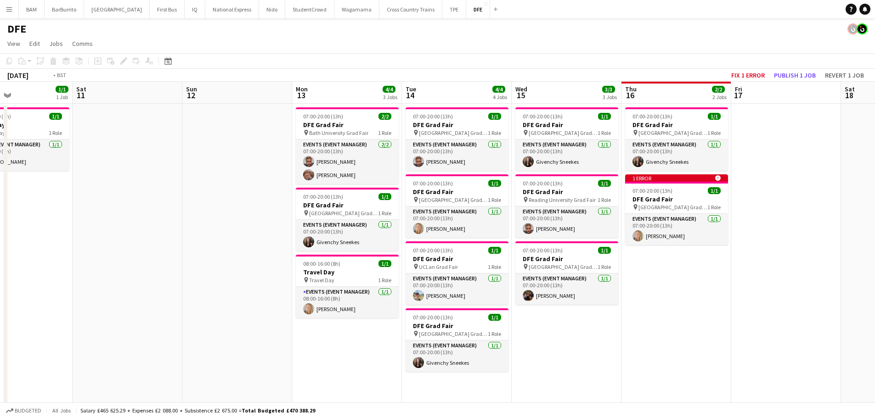
scroll to position [0, 341]
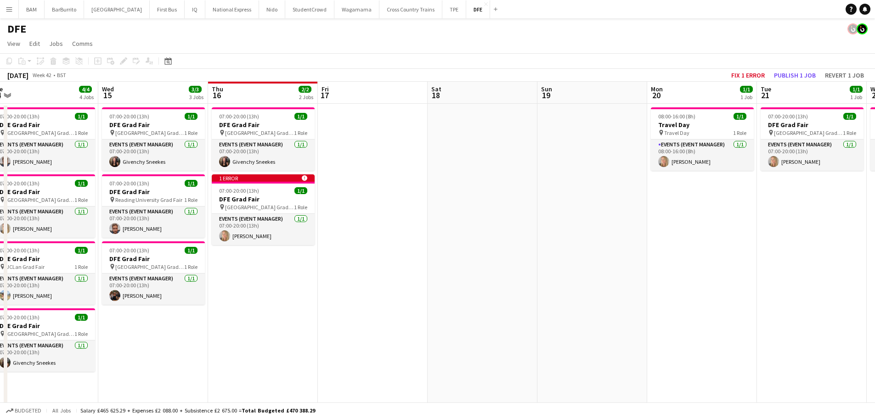
drag, startPoint x: 843, startPoint y: 188, endPoint x: 366, endPoint y: 106, distance: 484.2
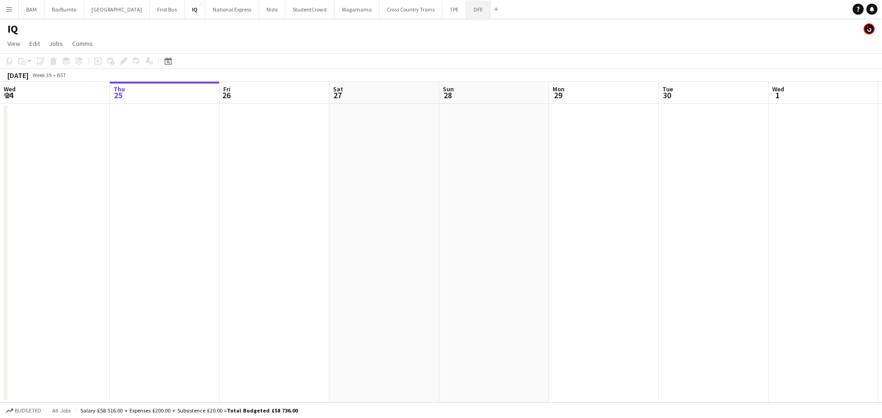
click at [466, 7] on button "DFE Close" at bounding box center [478, 9] width 24 height 18
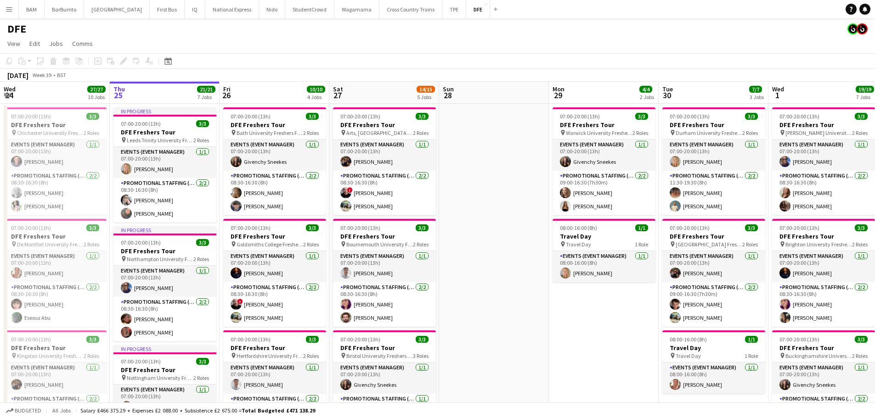
scroll to position [0, 309]
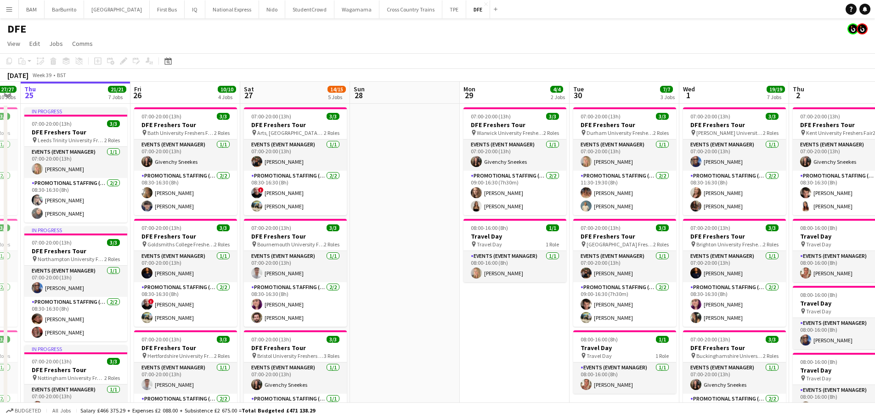
drag, startPoint x: 515, startPoint y: 214, endPoint x: 426, endPoint y: 208, distance: 89.2
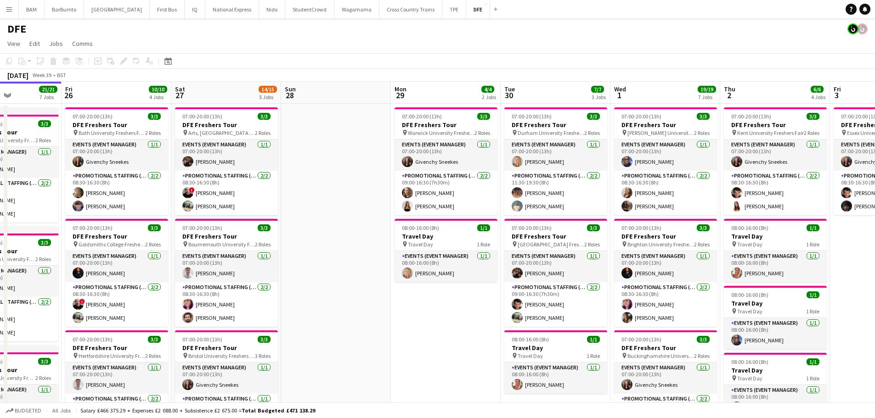
drag, startPoint x: 565, startPoint y: 153, endPoint x: 491, endPoint y: 149, distance: 74.0
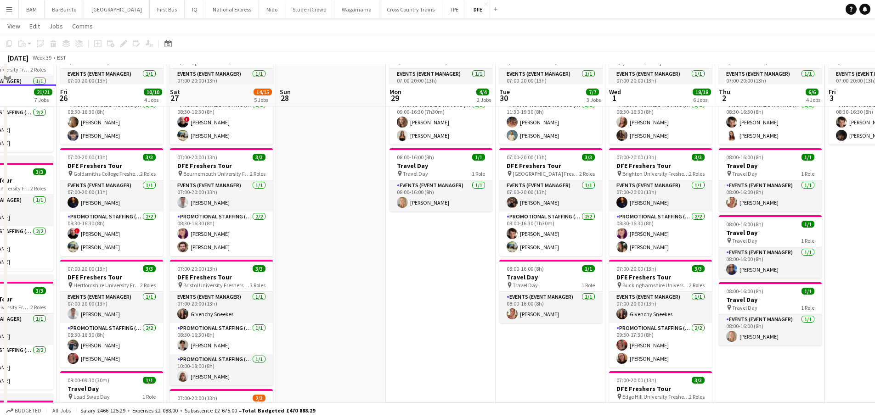
scroll to position [92, 0]
